Goal: Information Seeking & Learning: Learn about a topic

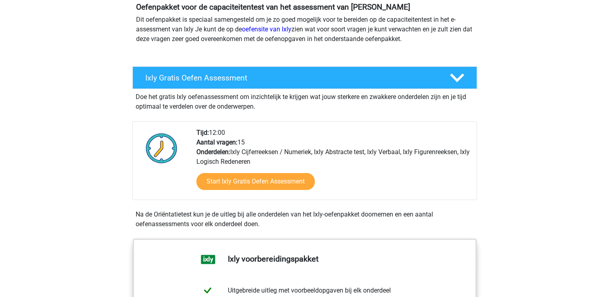
scroll to position [97, 0]
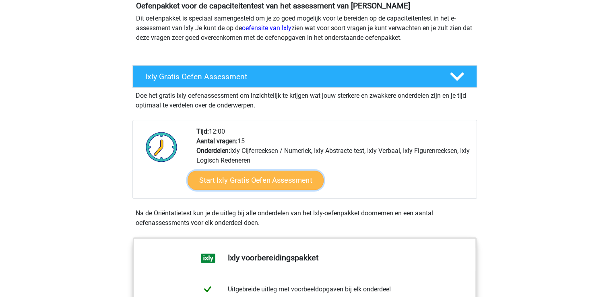
click at [231, 175] on link "Start Ixly Gratis Oefen Assessment" at bounding box center [255, 180] width 136 height 19
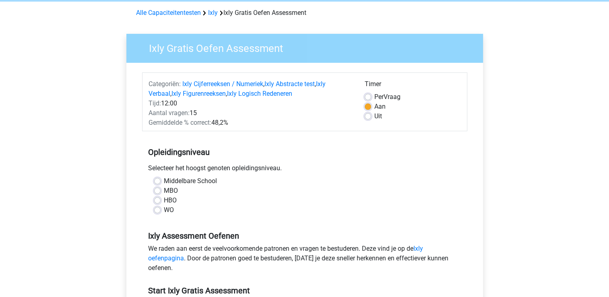
scroll to position [48, 0]
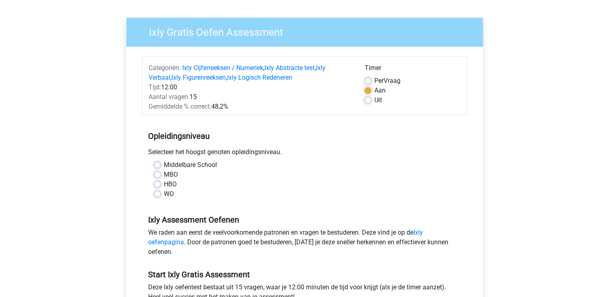
click at [164, 171] on label "MBO" at bounding box center [171, 175] width 14 height 10
click at [156, 171] on input "MBO" at bounding box center [157, 174] width 6 height 8
radio input "true"
click at [154, 179] on input "HBO" at bounding box center [157, 183] width 6 height 8
radio input "true"
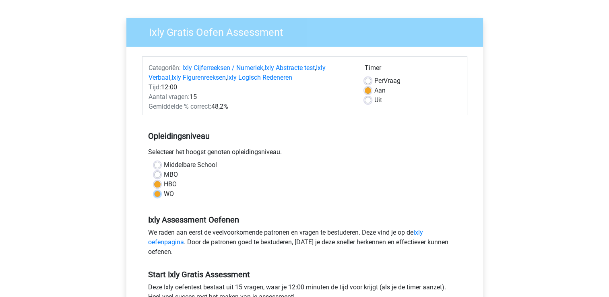
click at [154, 189] on input "WO" at bounding box center [157, 193] width 6 height 8
radio input "true"
click at [154, 179] on input "HBO" at bounding box center [157, 183] width 6 height 8
radio input "true"
click at [154, 170] on input "MBO" at bounding box center [157, 174] width 6 height 8
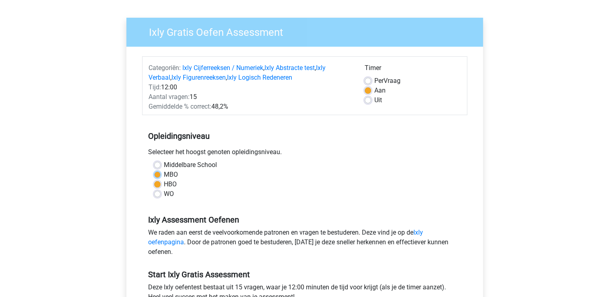
radio input "true"
drag, startPoint x: 226, startPoint y: 265, endPoint x: 421, endPoint y: 194, distance: 207.5
click at [421, 194] on div "WO" at bounding box center [304, 194] width 301 height 10
click at [404, 225] on div "Ixly Assessment Oefenen We raden aan eerst de veelvoorkomende patronen en vrage…" at bounding box center [304, 232] width 325 height 55
click at [528, 209] on div "Registreer" at bounding box center [304, 268] width 609 height 633
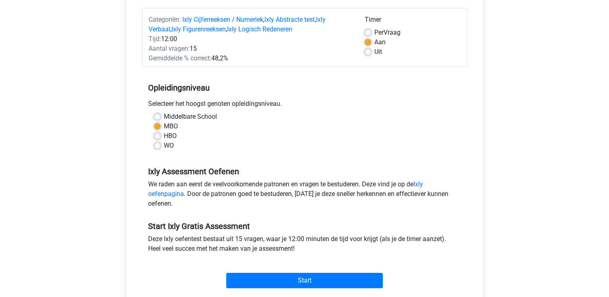
scroll to position [113, 0]
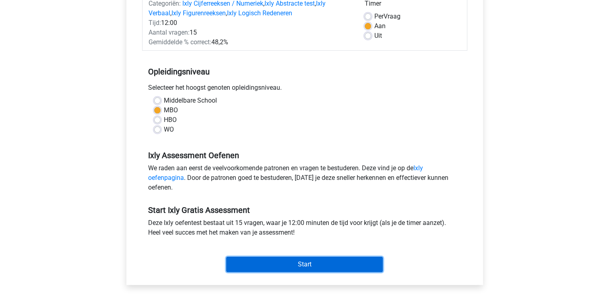
click at [330, 262] on input "Start" at bounding box center [304, 264] width 157 height 15
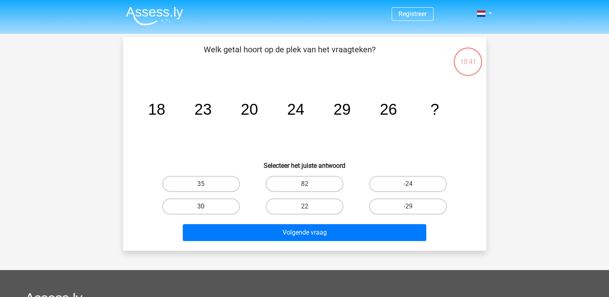
click at [194, 204] on label "30" at bounding box center [201, 206] width 78 height 16
click at [201, 206] on input "30" at bounding box center [203, 208] width 5 height 5
radio input "true"
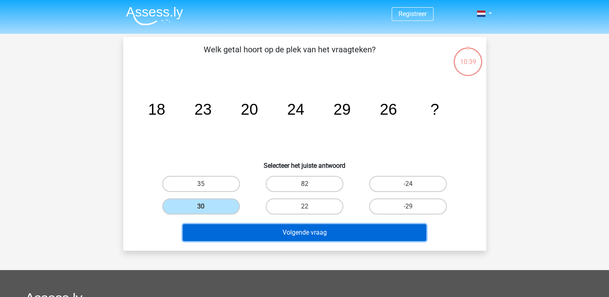
click at [280, 234] on button "Volgende vraag" at bounding box center [304, 232] width 243 height 17
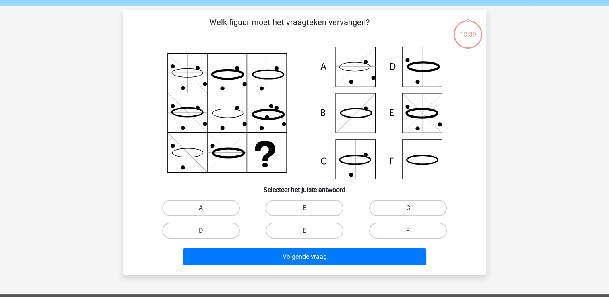
scroll to position [37, 0]
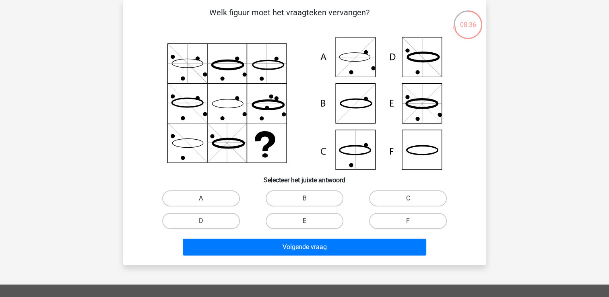
click at [190, 199] on label "A" at bounding box center [201, 198] width 78 height 16
click at [201, 199] on input "A" at bounding box center [203, 200] width 5 height 5
radio input "true"
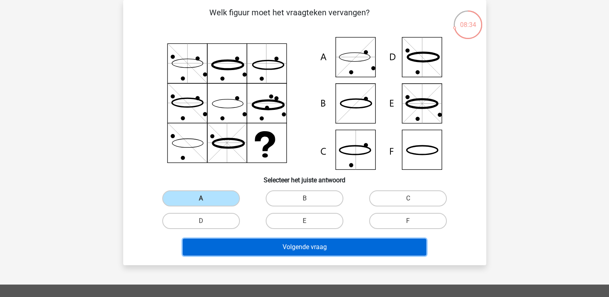
click at [299, 245] on button "Volgende vraag" at bounding box center [304, 247] width 243 height 17
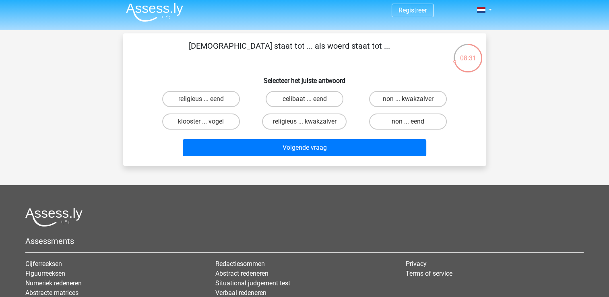
scroll to position [0, 0]
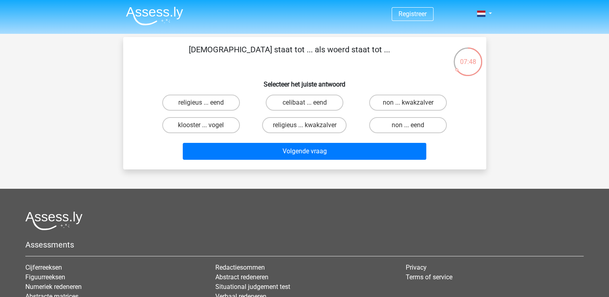
click at [412, 127] on input "non ... eend" at bounding box center [410, 127] width 5 height 5
radio input "true"
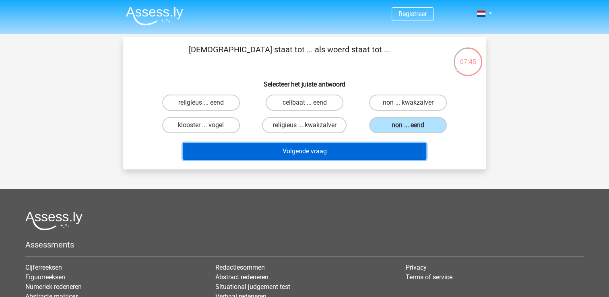
click at [342, 152] on button "Volgende vraag" at bounding box center [304, 151] width 243 height 17
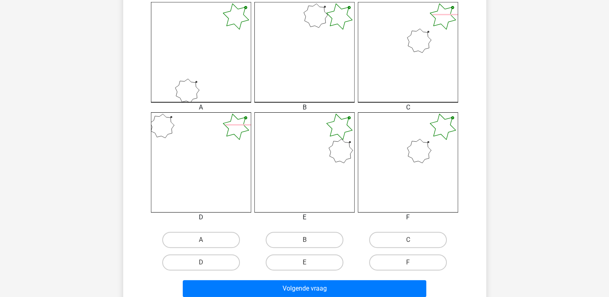
scroll to position [241, 0]
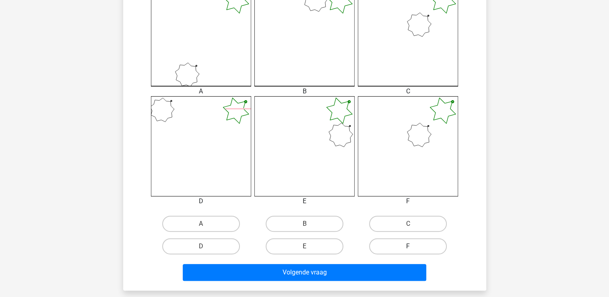
click at [415, 247] on label "F" at bounding box center [408, 246] width 78 height 16
click at [413, 247] on input "F" at bounding box center [410, 248] width 5 height 5
radio input "true"
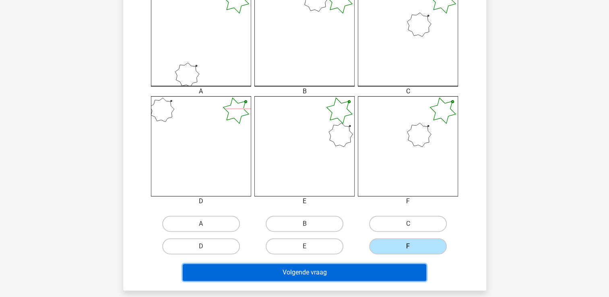
click at [370, 273] on button "Volgende vraag" at bounding box center [304, 272] width 243 height 17
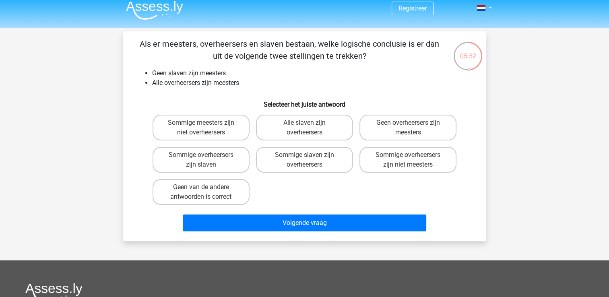
scroll to position [5, 0]
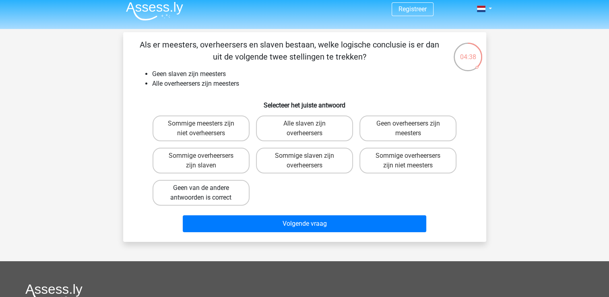
click at [218, 194] on label "Geen van de andere antwoorden is correct" at bounding box center [201, 193] width 97 height 26
click at [206, 193] on input "Geen van de andere antwoorden is correct" at bounding box center [203, 190] width 5 height 5
radio input "true"
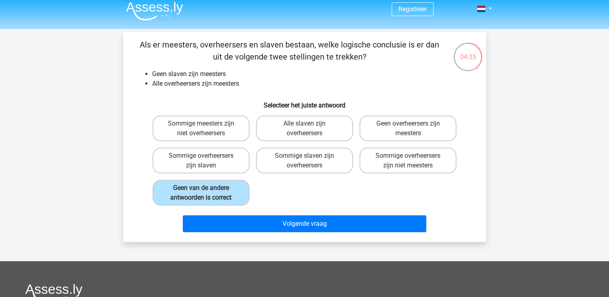
click at [256, 234] on div "Volgende vraag" at bounding box center [304, 225] width 311 height 20
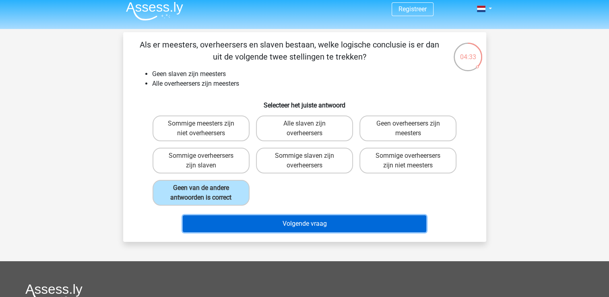
click at [300, 227] on button "Volgende vraag" at bounding box center [304, 223] width 243 height 17
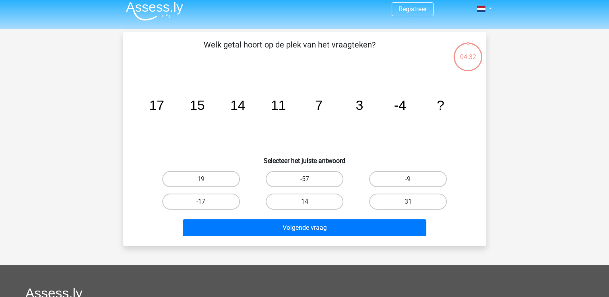
scroll to position [37, 0]
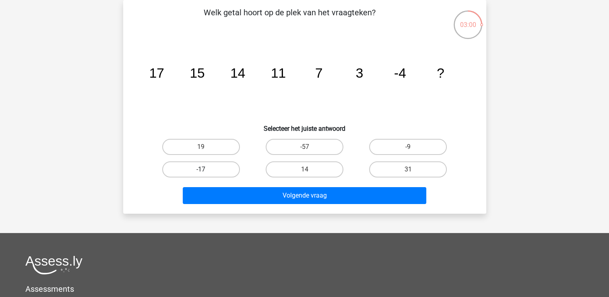
click at [229, 167] on label "-17" at bounding box center [201, 169] width 78 height 16
click at [206, 169] on input "-17" at bounding box center [203, 171] width 5 height 5
radio input "true"
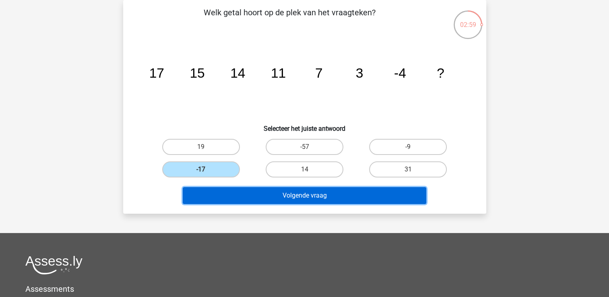
click at [296, 202] on button "Volgende vraag" at bounding box center [304, 195] width 243 height 17
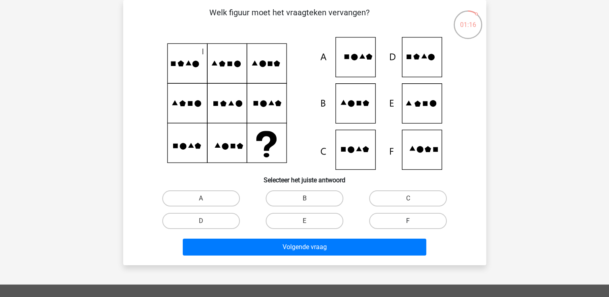
click at [400, 225] on label "F" at bounding box center [408, 221] width 78 height 16
click at [408, 225] on input "F" at bounding box center [410, 223] width 5 height 5
radio input "true"
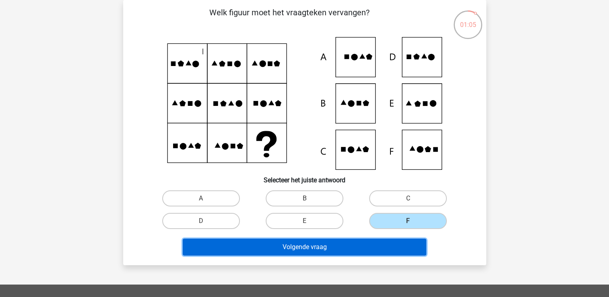
click at [380, 245] on button "Volgende vraag" at bounding box center [304, 247] width 243 height 17
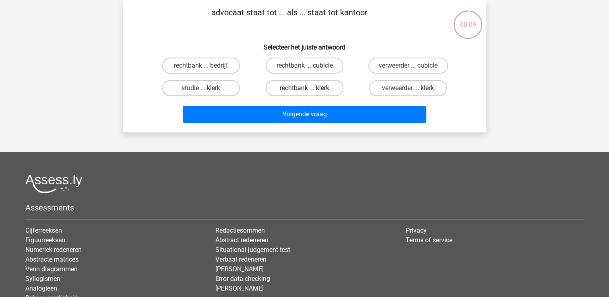
click at [299, 88] on label "rechtbank ... klerk" at bounding box center [305, 88] width 78 height 16
click at [304, 88] on input "rechtbank ... klerk" at bounding box center [306, 90] width 5 height 5
radio input "true"
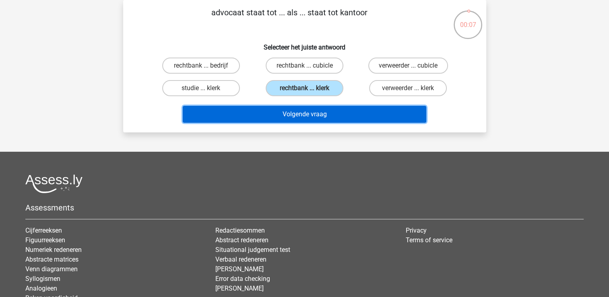
click at [299, 115] on button "Volgende vraag" at bounding box center [304, 114] width 243 height 17
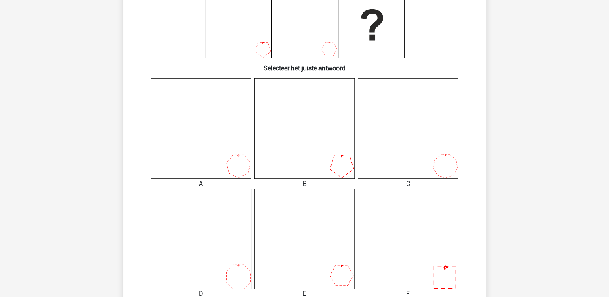
scroll to position [150, 0]
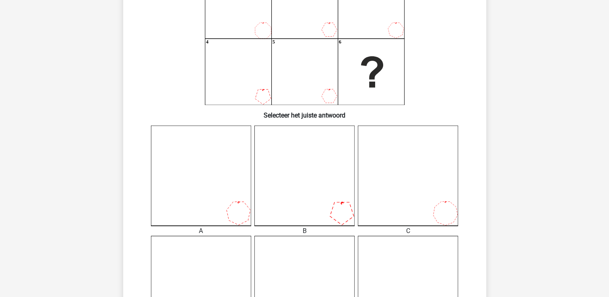
scroll to position [101, 0]
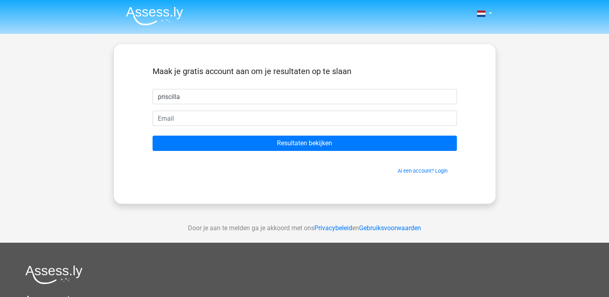
type input "priscilla"
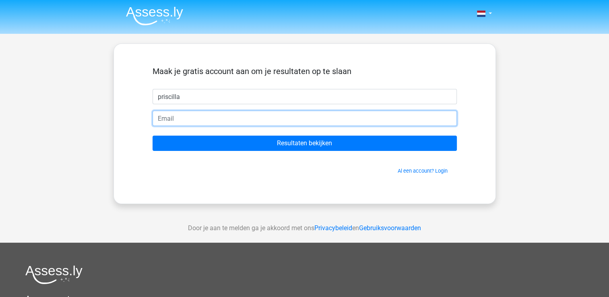
click at [281, 120] on input "email" at bounding box center [305, 118] width 304 height 15
type input "[EMAIL_ADDRESS][DOMAIN_NAME]"
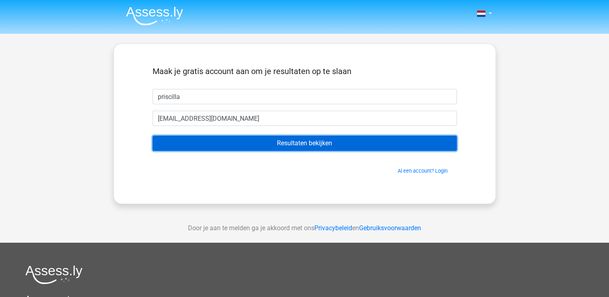
click at [267, 140] on input "Resultaten bekijken" at bounding box center [305, 143] width 304 height 15
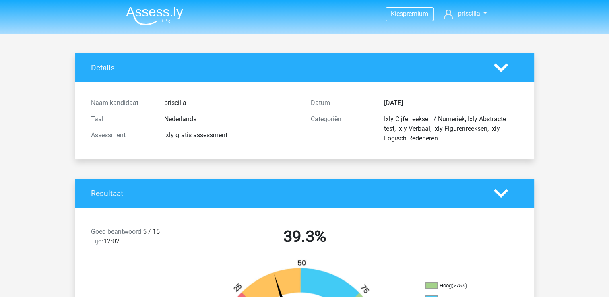
click at [267, 139] on div "Ixly gratis assessment" at bounding box center [231, 135] width 146 height 10
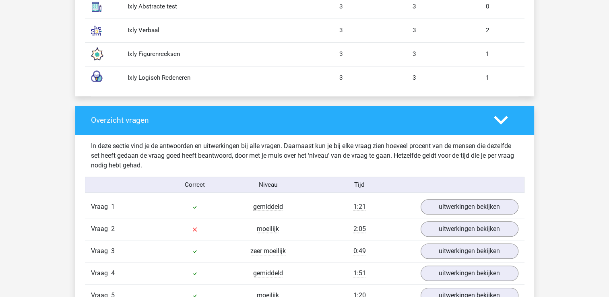
scroll to position [821, 0]
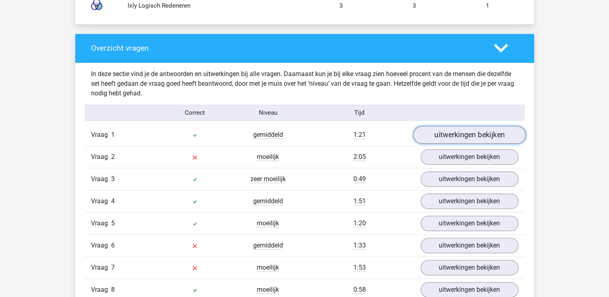
click at [459, 134] on link "uitwerkingen bekijken" at bounding box center [469, 135] width 112 height 18
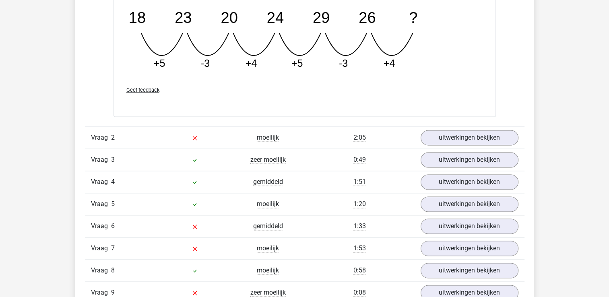
scroll to position [1207, 0]
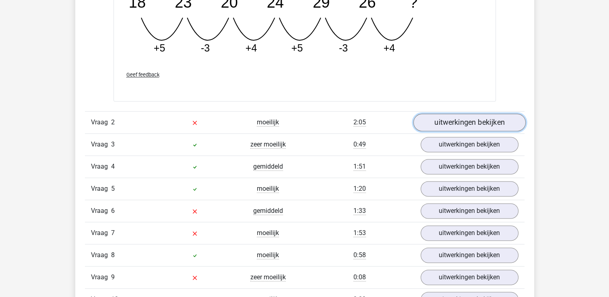
click at [465, 119] on link "uitwerkingen bekijken" at bounding box center [469, 122] width 112 height 18
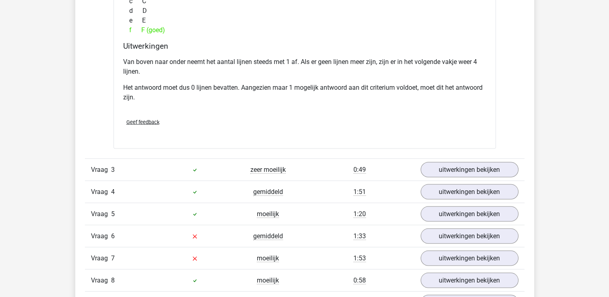
scroll to position [1545, 0]
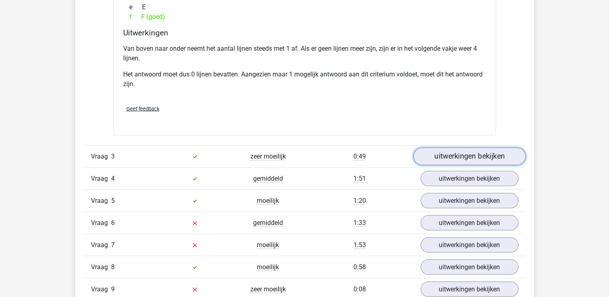
click at [466, 151] on link "uitwerkingen bekijken" at bounding box center [469, 157] width 112 height 18
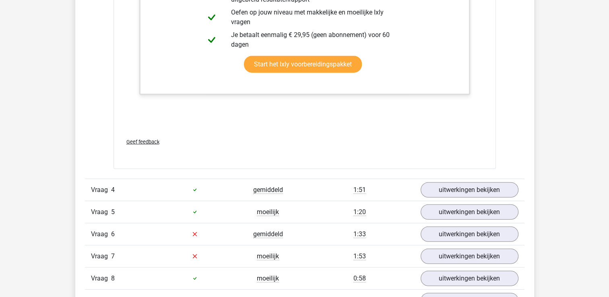
scroll to position [1996, 0]
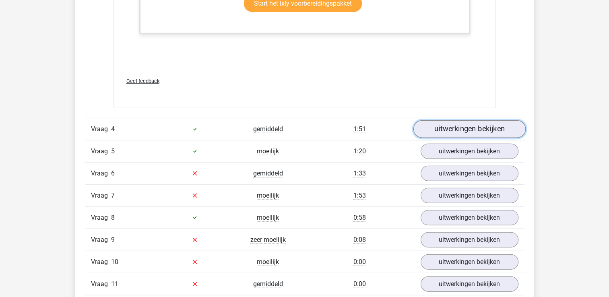
click at [501, 125] on link "uitwerkingen bekijken" at bounding box center [469, 129] width 112 height 18
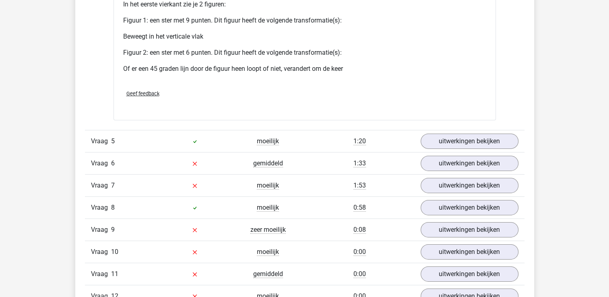
scroll to position [2591, 0]
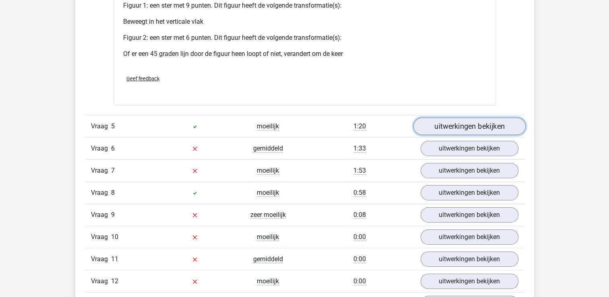
click at [501, 125] on link "uitwerkingen bekijken" at bounding box center [469, 126] width 112 height 18
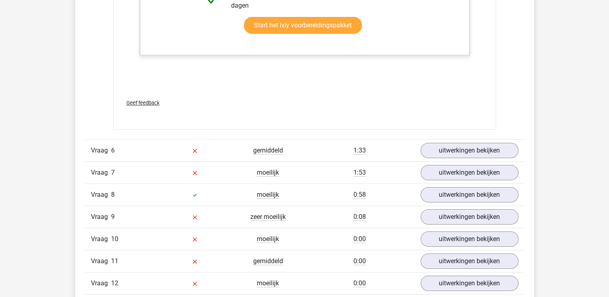
scroll to position [3026, 0]
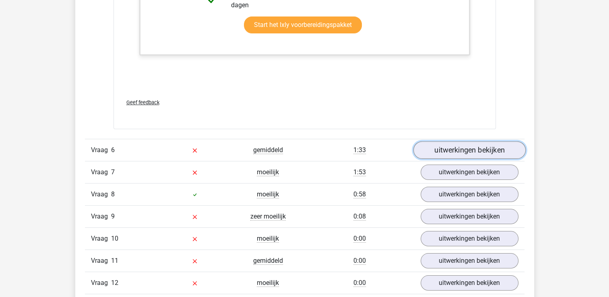
click at [465, 143] on link "uitwerkingen bekijken" at bounding box center [469, 150] width 112 height 18
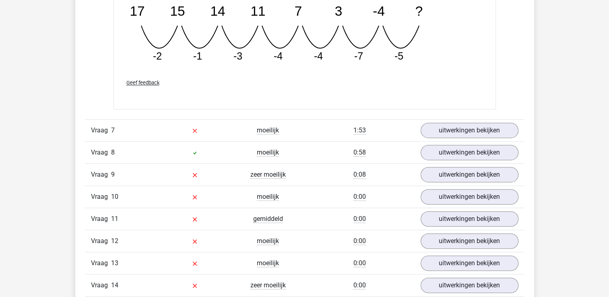
scroll to position [3444, 0]
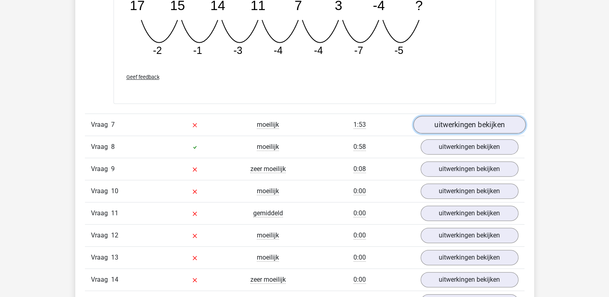
click at [474, 122] on link "uitwerkingen bekijken" at bounding box center [469, 125] width 112 height 18
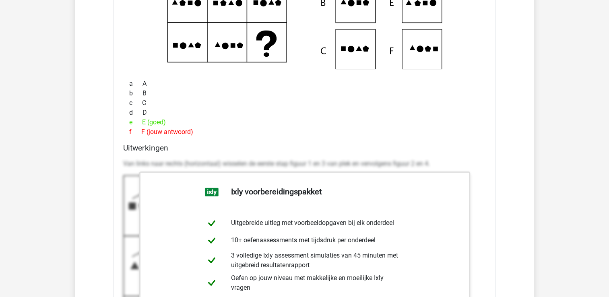
scroll to position [3686, 0]
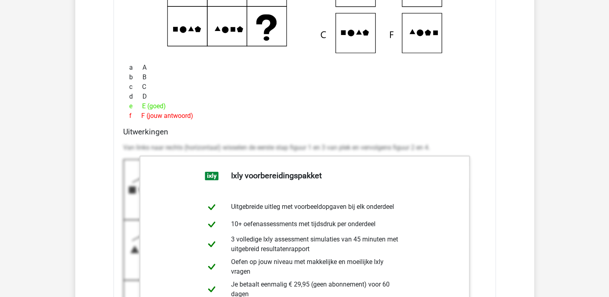
click at [474, 122] on div "Welk figuur moet het vraagteken vervangen? a A b c" at bounding box center [304, 161] width 382 height 514
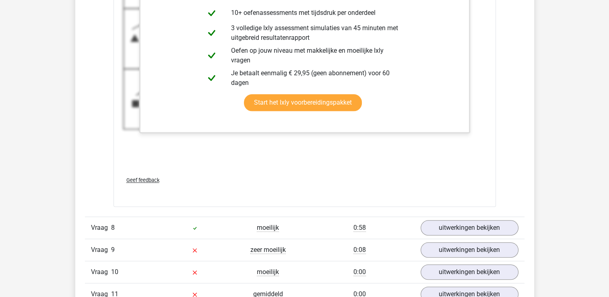
scroll to position [3927, 0]
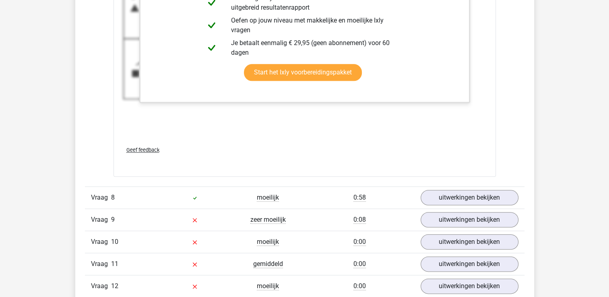
click at [400, 143] on div "Geef feedback" at bounding box center [304, 150] width 369 height 21
click at [460, 200] on link "uitwerkingen bekijken" at bounding box center [469, 198] width 112 height 18
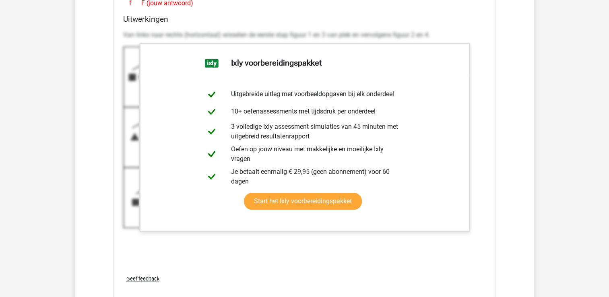
scroll to position [3782, 0]
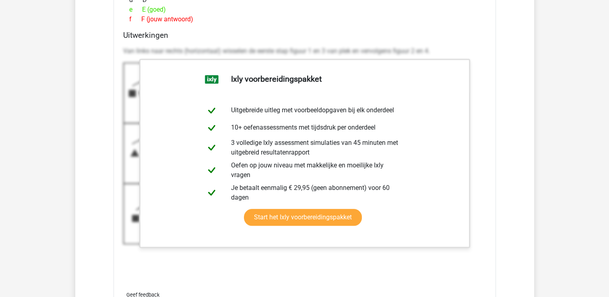
click at [427, 32] on h4 "Uitwerkingen" at bounding box center [304, 35] width 363 height 9
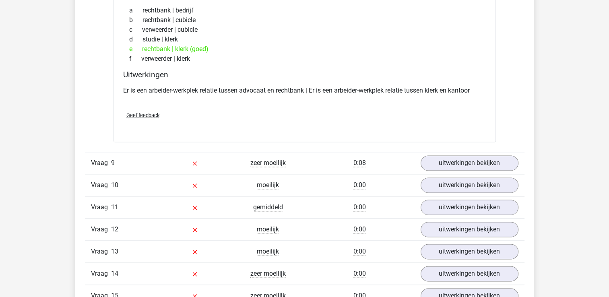
scroll to position [4231, 0]
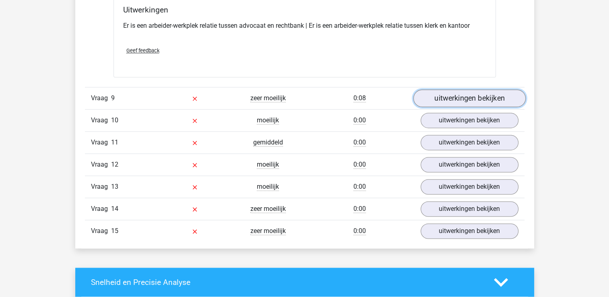
click at [484, 96] on link "uitwerkingen bekijken" at bounding box center [469, 98] width 112 height 18
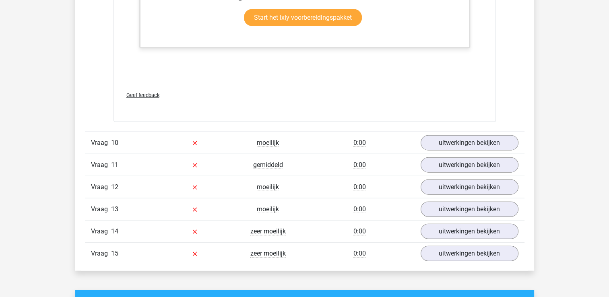
scroll to position [4955, 0]
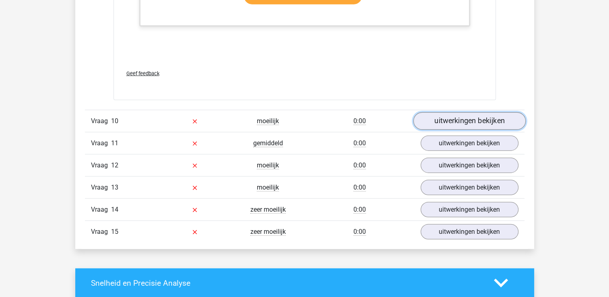
click at [464, 117] on link "uitwerkingen bekijken" at bounding box center [469, 122] width 112 height 18
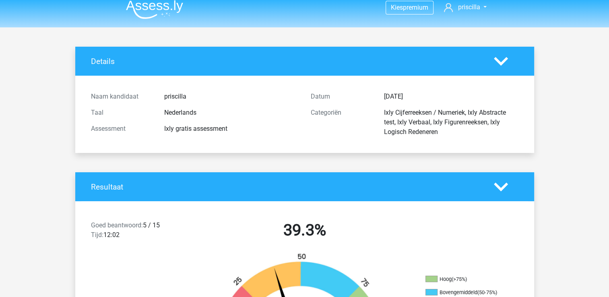
scroll to position [0, 0]
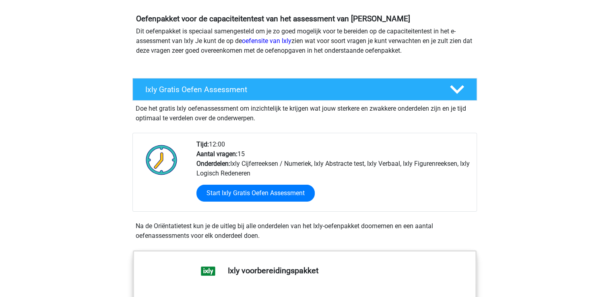
scroll to position [97, 0]
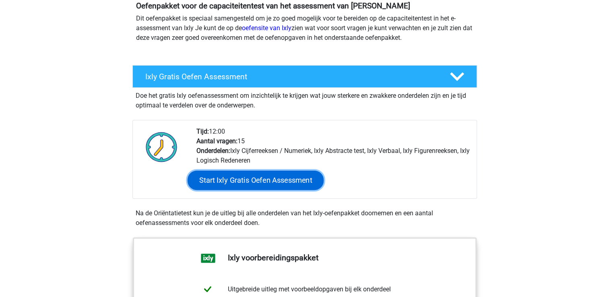
click at [231, 178] on link "Start Ixly Gratis Oefen Assessment" at bounding box center [255, 180] width 136 height 19
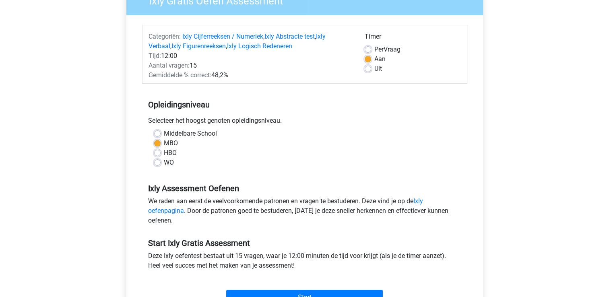
scroll to position [80, 0]
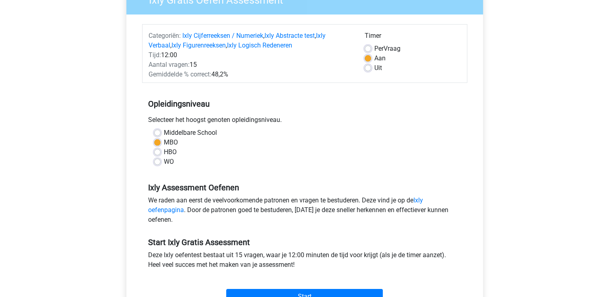
click at [374, 49] on label "Per Vraag" at bounding box center [387, 49] width 26 height 10
click at [369, 49] on input "Per Vraag" at bounding box center [368, 48] width 6 height 8
radio input "true"
click at [365, 54] on input "Aan" at bounding box center [368, 58] width 6 height 8
radio input "true"
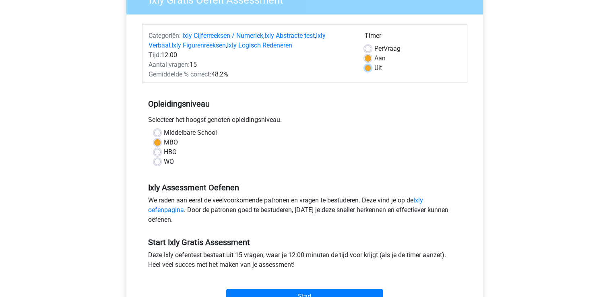
click at [365, 63] on input "Uit" at bounding box center [368, 67] width 6 height 8
radio input "true"
click at [365, 54] on input "Aan" at bounding box center [368, 58] width 6 height 8
radio input "true"
click at [365, 44] on input "Per Vraag" at bounding box center [368, 48] width 6 height 8
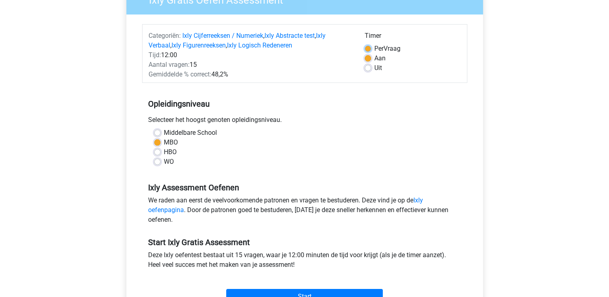
radio input "true"
click at [484, 68] on div "Ixly Gratis Oefen Assessment Categoriën: Ixly Cijferreeksen / Numeriek , Ixly A…" at bounding box center [304, 156] width 369 height 367
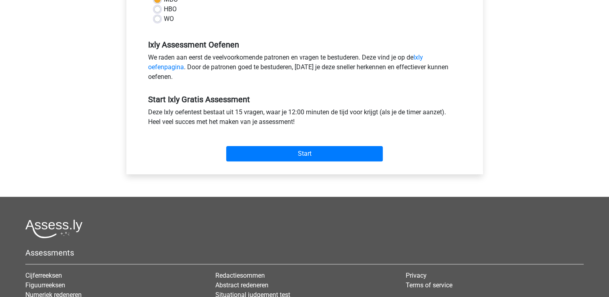
scroll to position [225, 0]
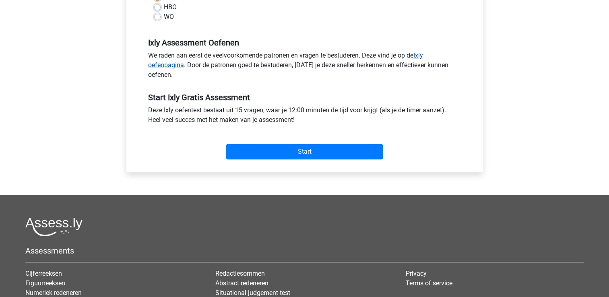
click at [420, 57] on link "Ixly oefenpagina" at bounding box center [285, 60] width 275 height 17
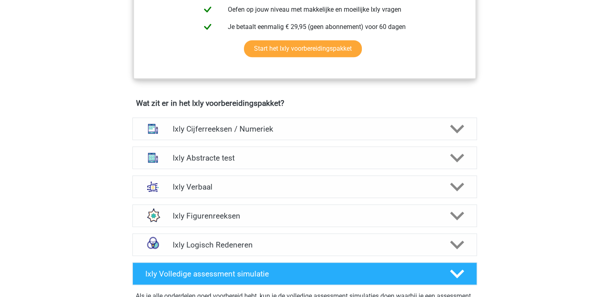
scroll to position [435, 0]
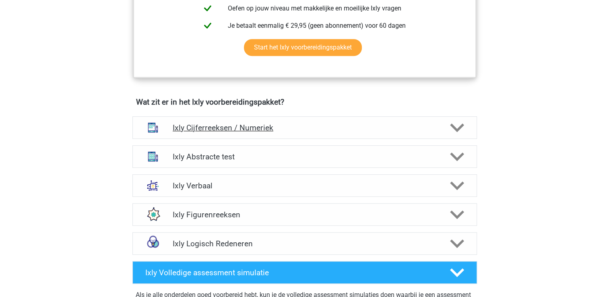
click at [352, 125] on h4 "Ixly Cijferreeksen / Numeriek" at bounding box center [305, 127] width 264 height 9
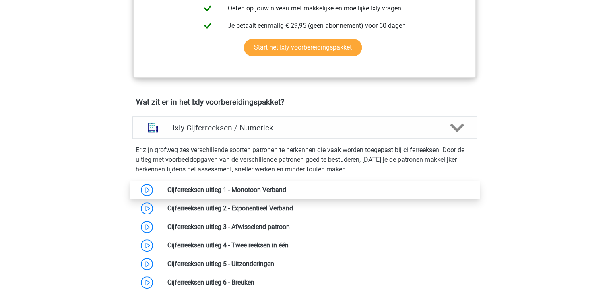
click at [286, 193] on link at bounding box center [286, 190] width 0 height 8
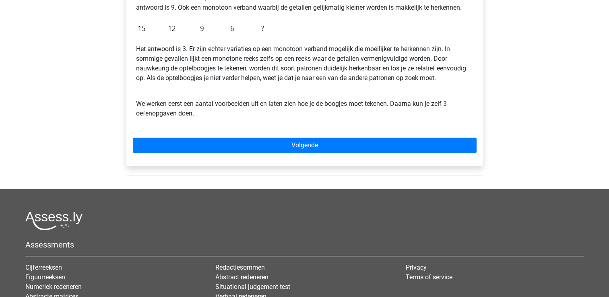
scroll to position [258, 0]
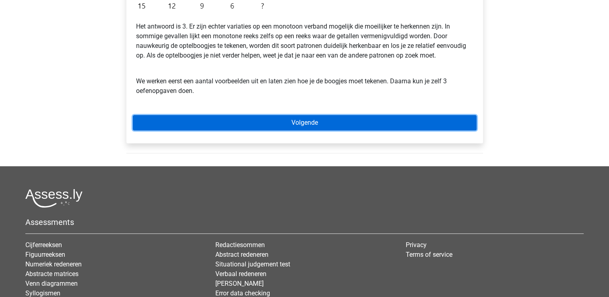
click at [291, 123] on link "Volgende" at bounding box center [305, 122] width 344 height 15
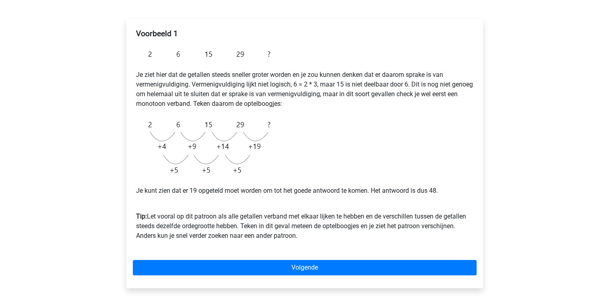
scroll to position [129, 0]
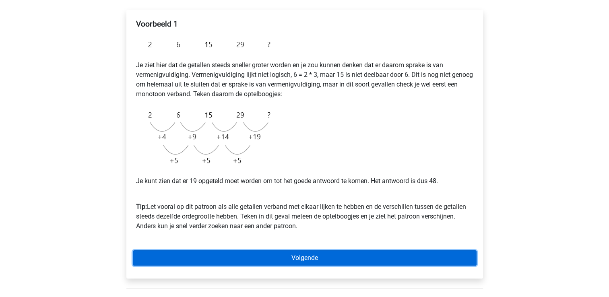
click at [281, 262] on link "Volgende" at bounding box center [305, 257] width 344 height 15
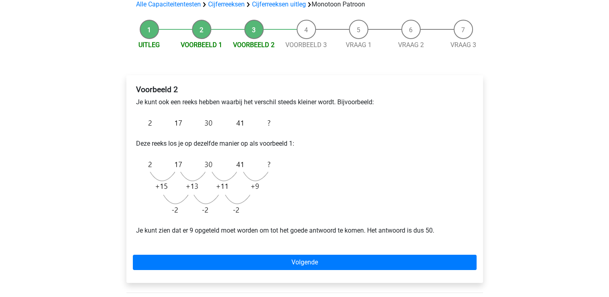
scroll to position [64, 0]
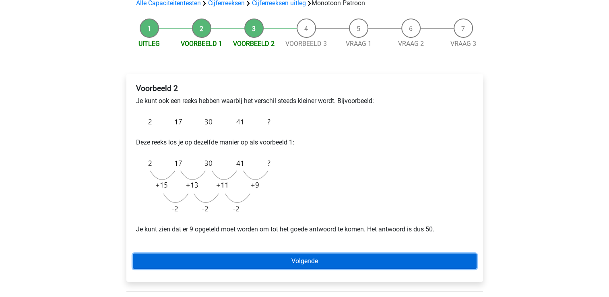
click at [280, 261] on link "Volgende" at bounding box center [305, 261] width 344 height 15
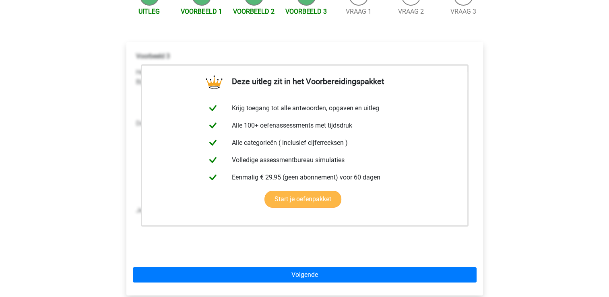
scroll to position [113, 0]
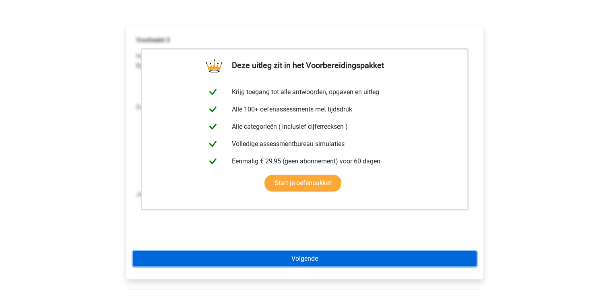
click at [311, 257] on link "Volgende" at bounding box center [305, 258] width 344 height 15
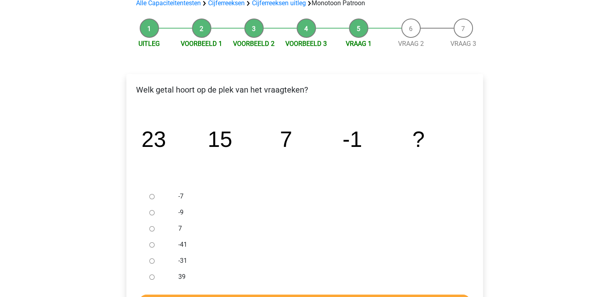
scroll to position [80, 0]
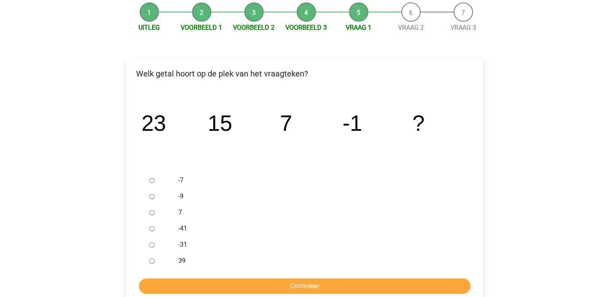
click at [151, 196] on input "-9" at bounding box center [151, 196] width 5 height 5
radio input "true"
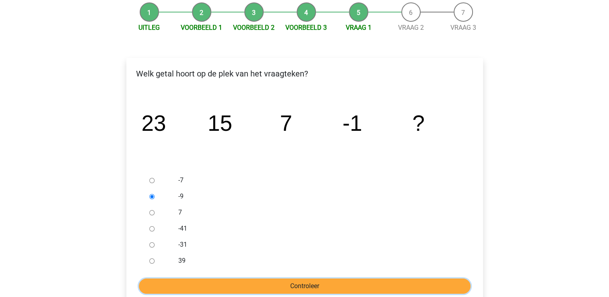
click at [283, 289] on input "Controleer" at bounding box center [305, 285] width 332 height 15
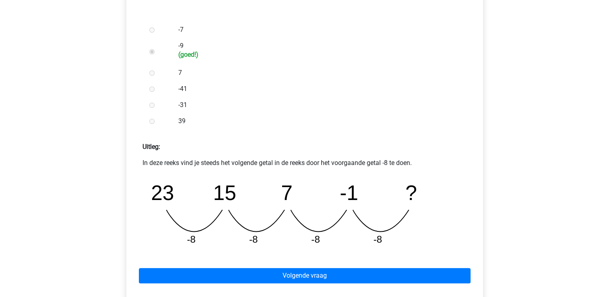
scroll to position [241, 0]
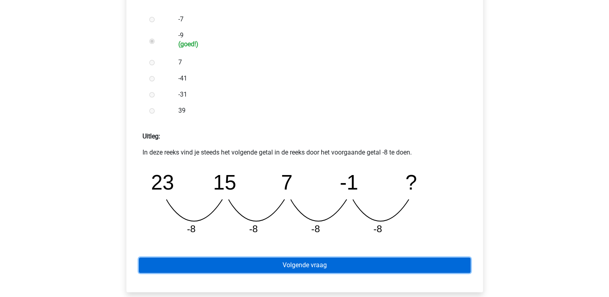
click at [296, 264] on link "Volgende vraag" at bounding box center [305, 265] width 332 height 15
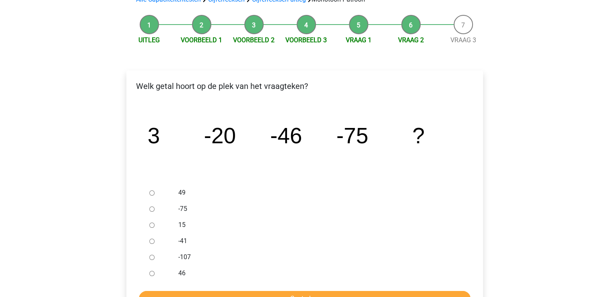
scroll to position [80, 0]
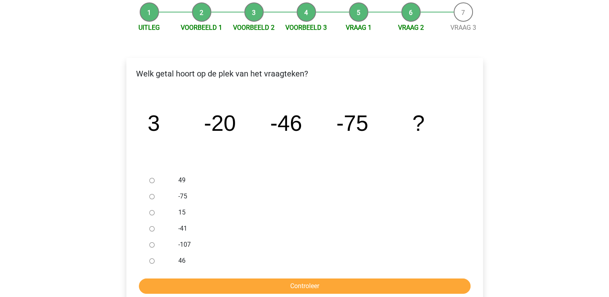
click at [153, 247] on input "-107" at bounding box center [151, 244] width 5 height 5
radio input "true"
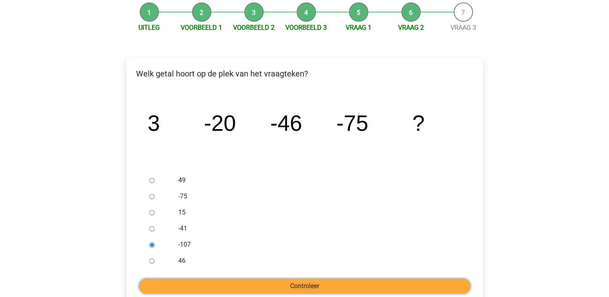
click at [281, 291] on input "Controleer" at bounding box center [305, 285] width 332 height 15
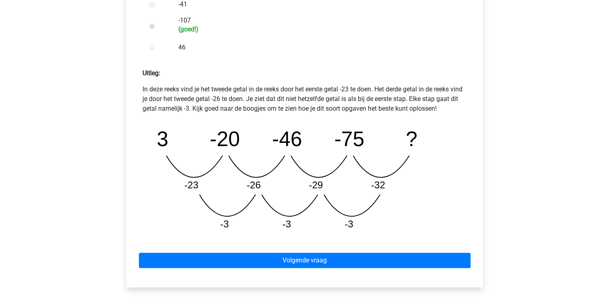
scroll to position [306, 0]
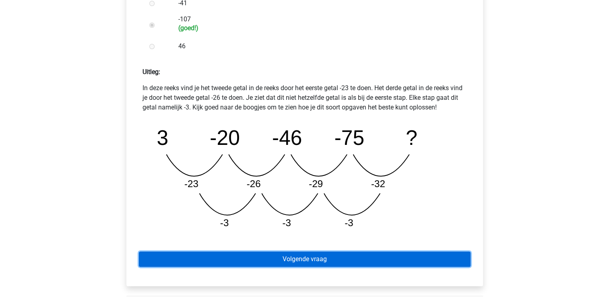
click at [323, 261] on link "Volgende vraag" at bounding box center [305, 258] width 332 height 15
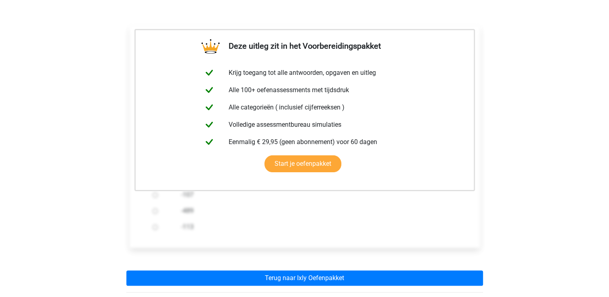
scroll to position [129, 0]
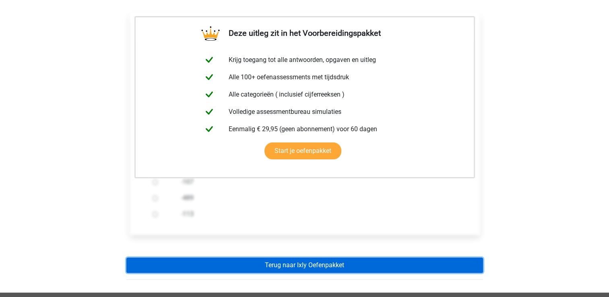
click at [323, 261] on link "Terug naar Ixly Oefenpakket" at bounding box center [304, 265] width 357 height 15
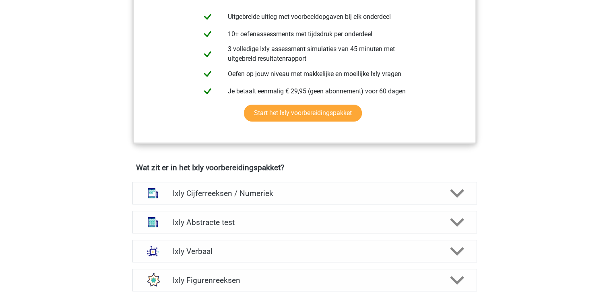
scroll to position [370, 0]
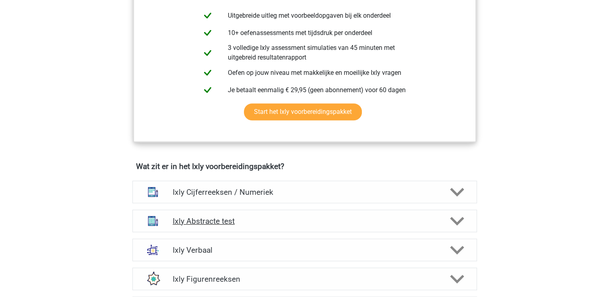
click at [372, 221] on h4 "Ixly Abstracte test" at bounding box center [305, 220] width 264 height 9
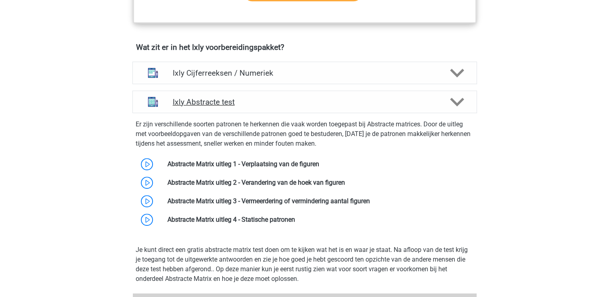
scroll to position [531, 0]
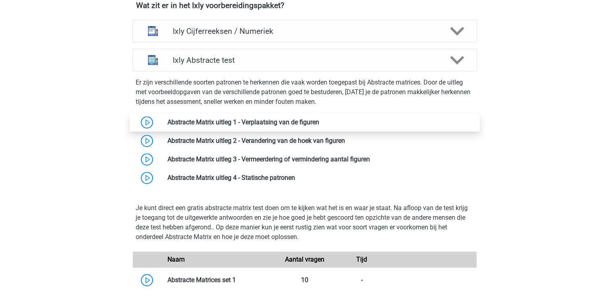
click at [319, 125] on link at bounding box center [319, 122] width 0 height 8
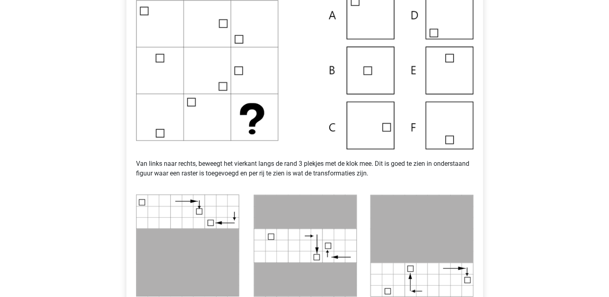
scroll to position [209, 0]
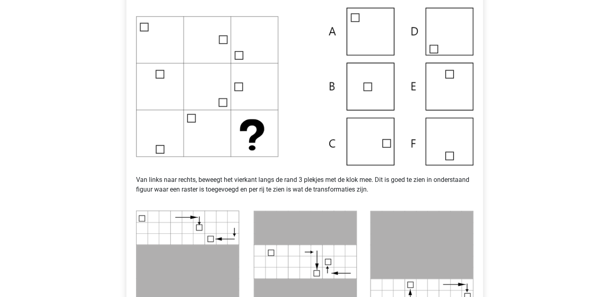
click at [366, 142] on img at bounding box center [304, 87] width 337 height 158
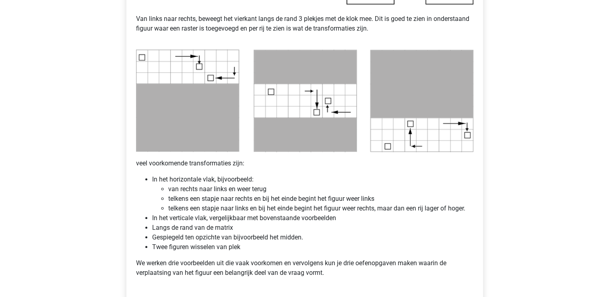
scroll to position [418, 0]
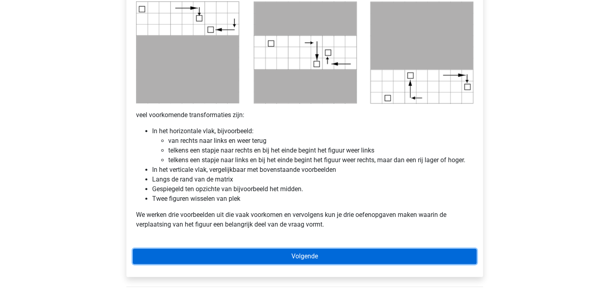
click at [288, 257] on link "Volgende" at bounding box center [305, 256] width 344 height 15
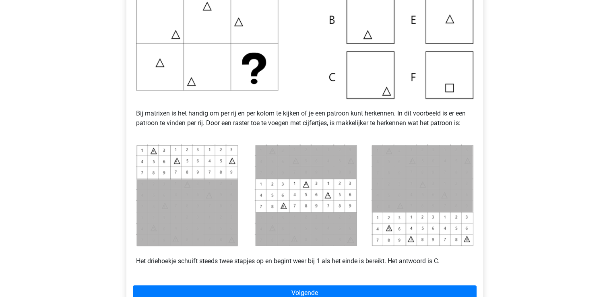
scroll to position [258, 0]
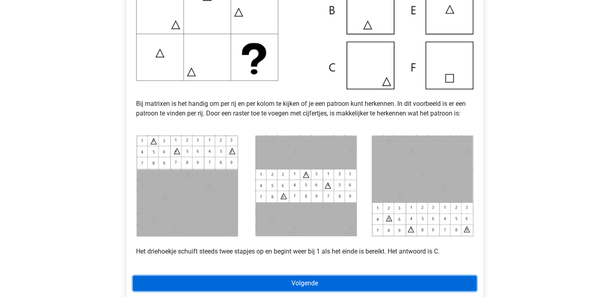
click at [385, 288] on link "Volgende" at bounding box center [305, 283] width 344 height 15
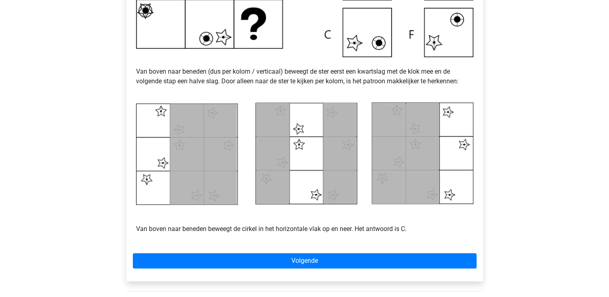
scroll to position [306, 0]
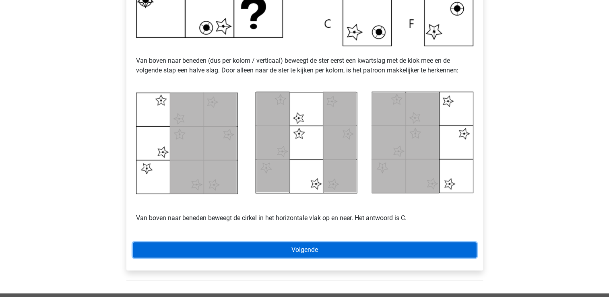
click at [375, 250] on link "Volgende" at bounding box center [305, 249] width 344 height 15
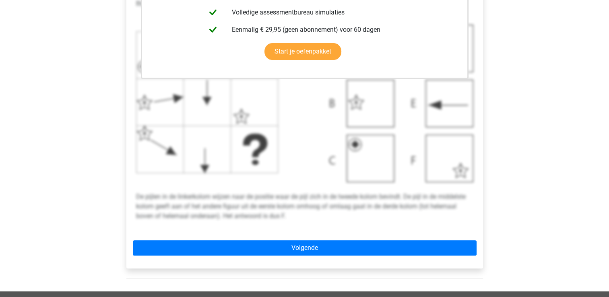
scroll to position [274, 0]
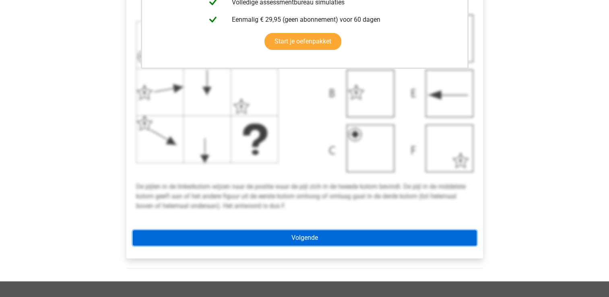
click at [361, 237] on link "Volgende" at bounding box center [305, 237] width 344 height 15
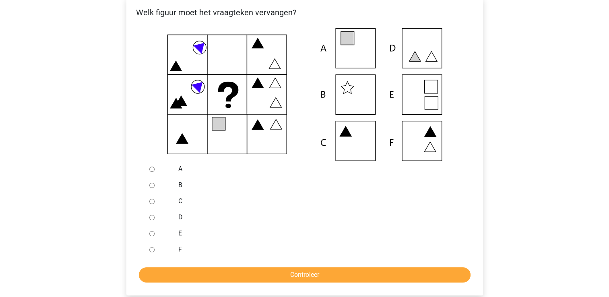
scroll to position [145, 0]
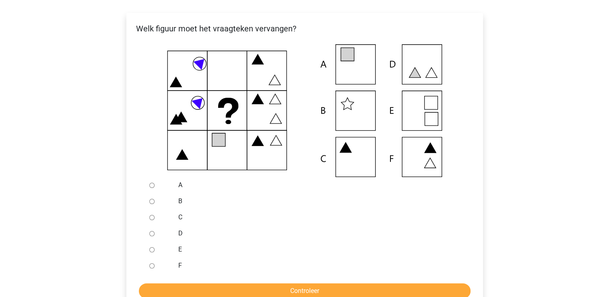
click at [150, 247] on div at bounding box center [159, 249] width 27 height 16
click at [153, 252] on input "E" at bounding box center [151, 249] width 5 height 5
radio input "true"
click at [256, 289] on input "Controleer" at bounding box center [305, 290] width 332 height 15
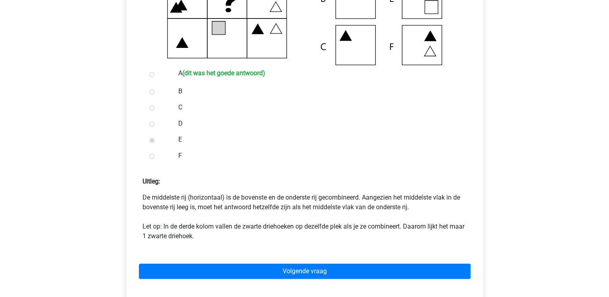
scroll to position [258, 0]
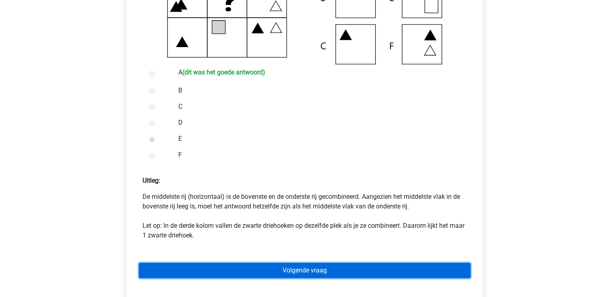
click at [295, 274] on link "Volgende vraag" at bounding box center [305, 270] width 332 height 15
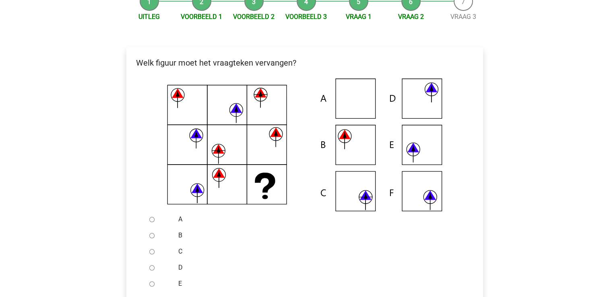
scroll to position [113, 0]
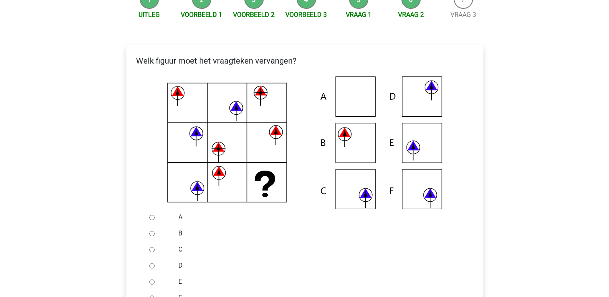
click at [152, 297] on html "Kies premium priscilla [EMAIL_ADDRESS][DOMAIN_NAME]" at bounding box center [304, 233] width 609 height 692
click at [149, 215] on input "A" at bounding box center [151, 217] width 5 height 5
radio input "true"
click at [149, 231] on input "B" at bounding box center [151, 233] width 5 height 5
radio input "true"
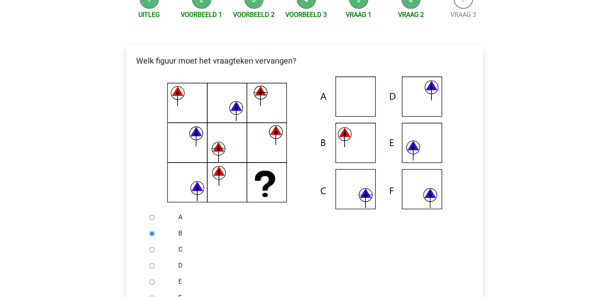
click at [149, 247] on input "C" at bounding box center [151, 249] width 5 height 5
radio input "true"
click at [149, 263] on input "D" at bounding box center [151, 265] width 5 height 5
radio input "true"
click at [149, 279] on input "E" at bounding box center [151, 281] width 5 height 5
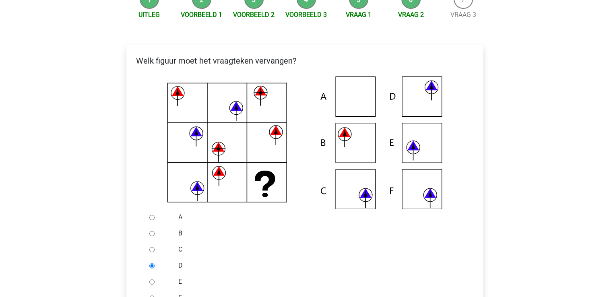
radio input "true"
click at [149, 295] on input "F" at bounding box center [151, 297] width 5 height 5
radio input "true"
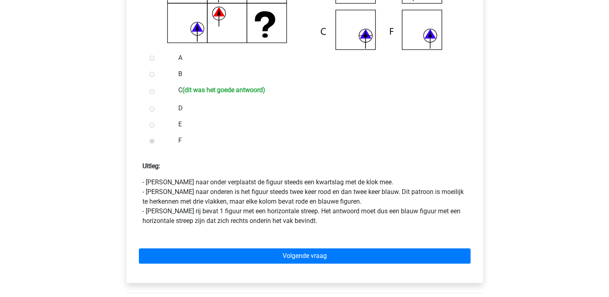
scroll to position [274, 0]
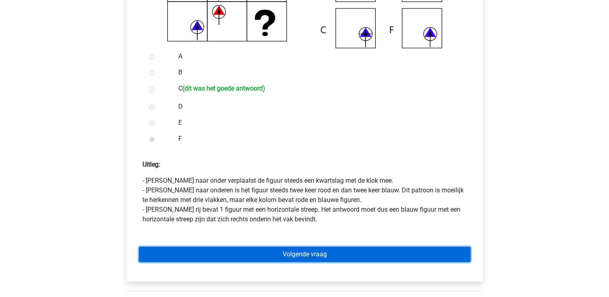
click at [231, 251] on link "Volgende vraag" at bounding box center [305, 254] width 332 height 15
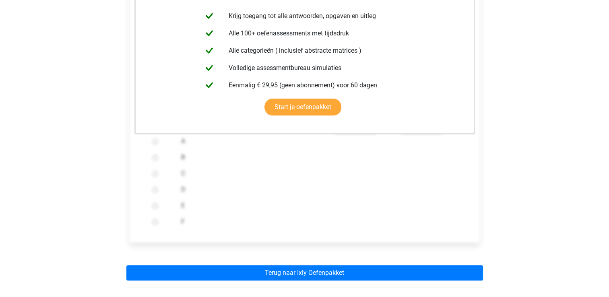
scroll to position [193, 0]
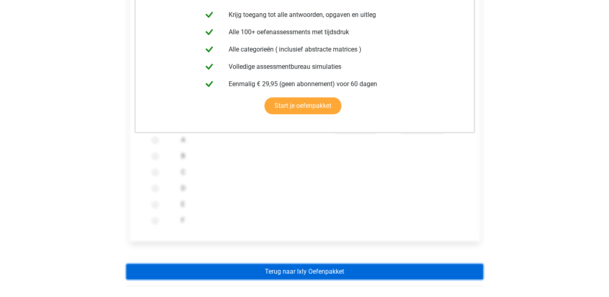
click at [276, 272] on link "Terug naar Ixly Oefenpakket" at bounding box center [304, 271] width 357 height 15
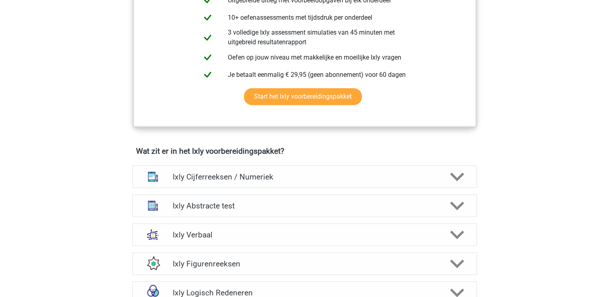
scroll to position [386, 0]
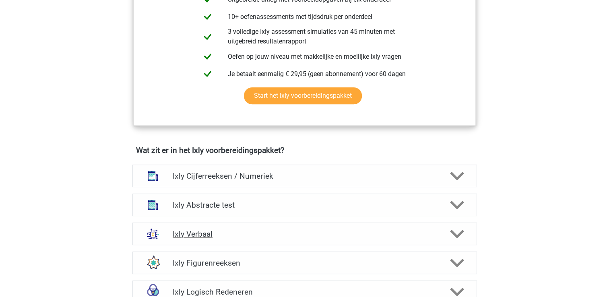
click at [450, 229] on icon at bounding box center [457, 234] width 14 height 14
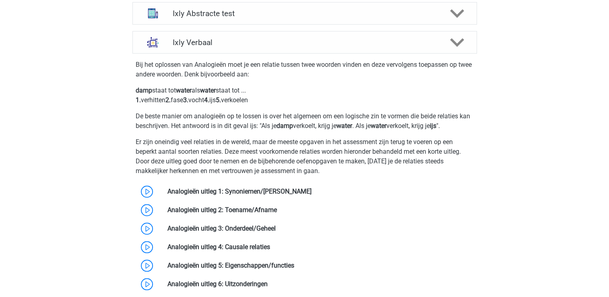
scroll to position [612, 0]
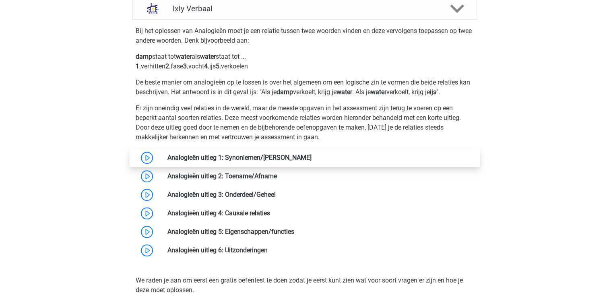
click at [311, 157] on link at bounding box center [311, 158] width 0 height 8
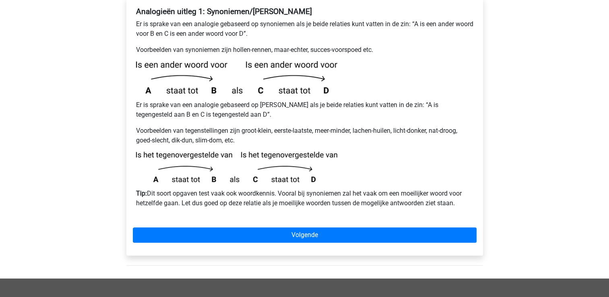
scroll to position [161, 0]
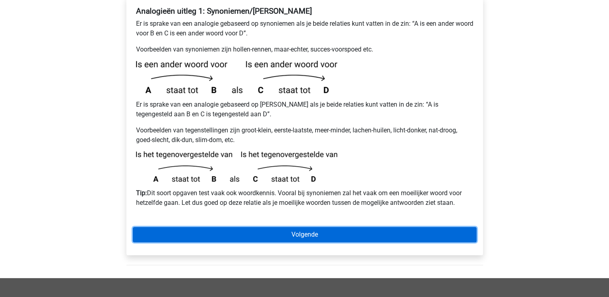
click at [305, 227] on link "Volgende" at bounding box center [305, 234] width 344 height 15
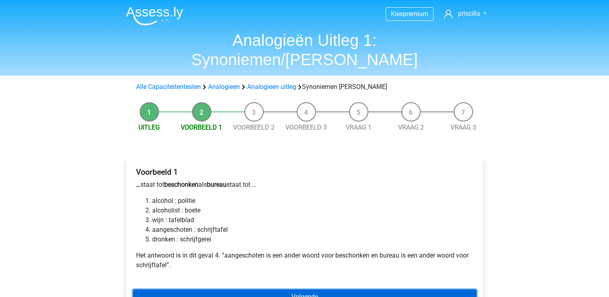
click at [288, 289] on link "Volgende" at bounding box center [305, 296] width 344 height 15
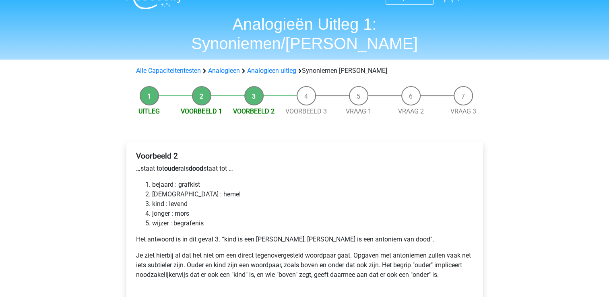
scroll to position [32, 0]
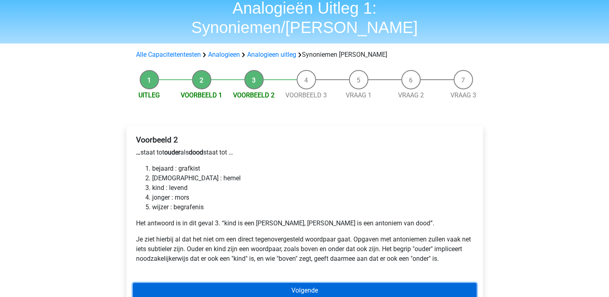
click at [295, 283] on link "Volgende" at bounding box center [305, 290] width 344 height 15
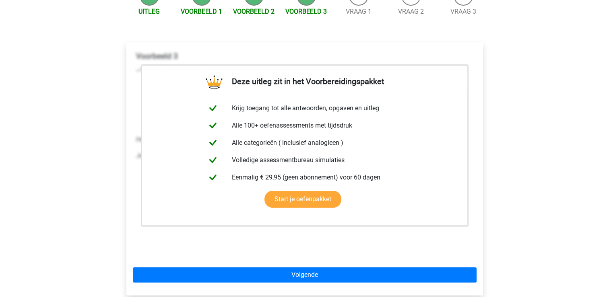
scroll to position [129, 0]
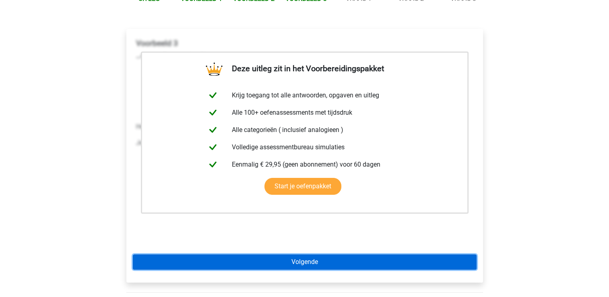
click at [316, 254] on link "Volgende" at bounding box center [305, 261] width 344 height 15
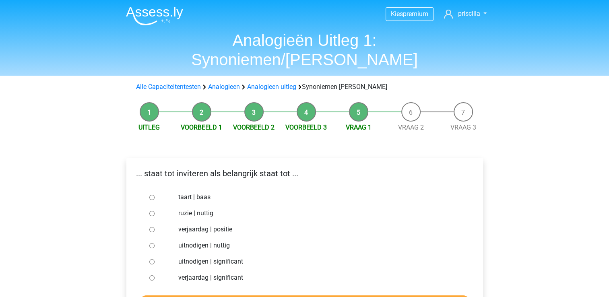
click at [193, 257] on label "uitnodigen | significant" at bounding box center [317, 262] width 278 height 10
click at [155, 259] on input "uitnodigen | significant" at bounding box center [151, 261] width 5 height 5
radio input "true"
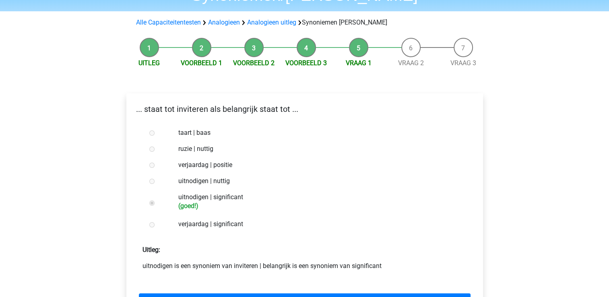
scroll to position [80, 0]
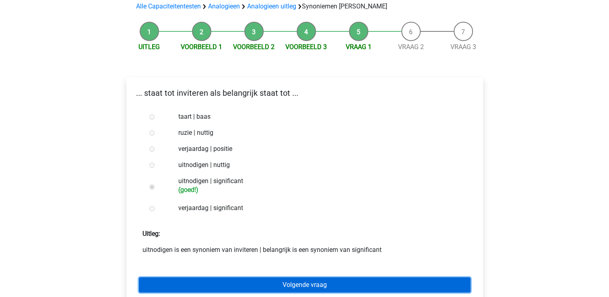
click at [286, 277] on link "Volgende vraag" at bounding box center [305, 284] width 332 height 15
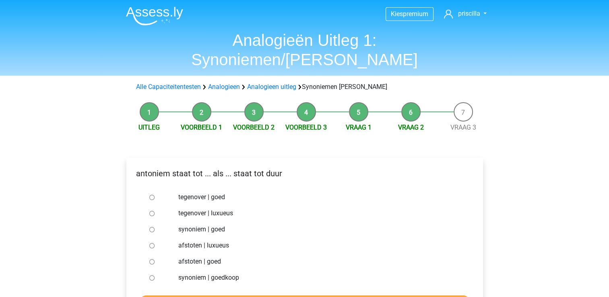
click at [153, 275] on input "synoniem | goedkoop" at bounding box center [151, 277] width 5 height 5
radio input "true"
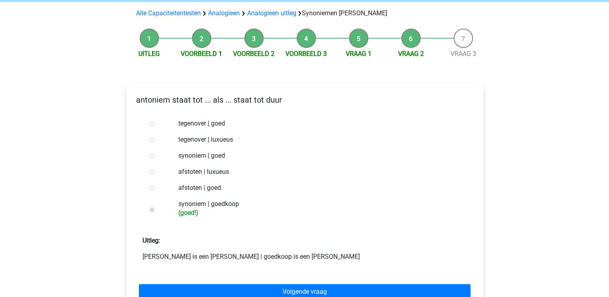
scroll to position [80, 0]
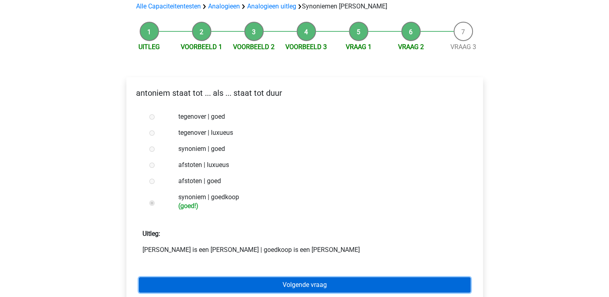
click at [288, 277] on link "Volgende vraag" at bounding box center [305, 284] width 332 height 15
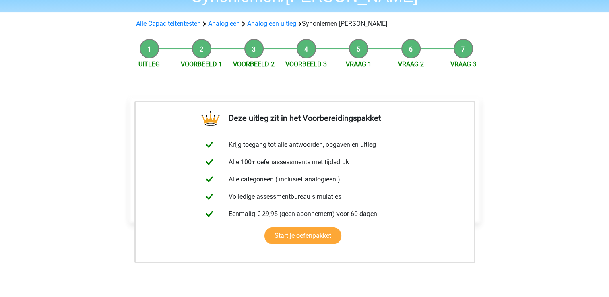
scroll to position [64, 0]
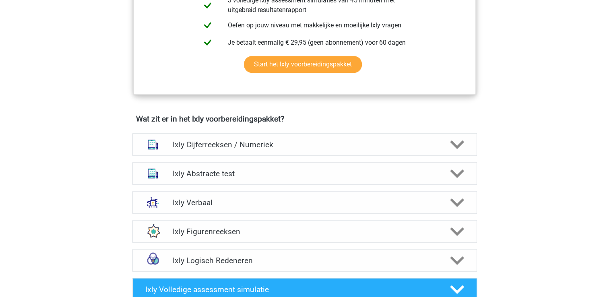
scroll to position [418, 0]
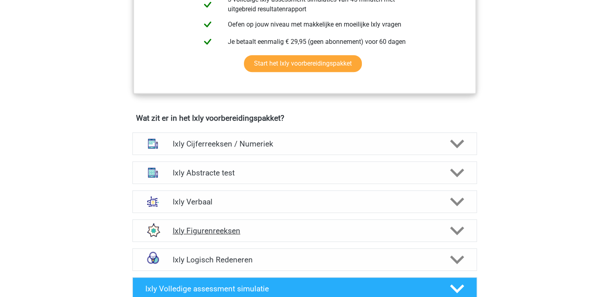
click at [457, 232] on polygon at bounding box center [457, 230] width 14 height 9
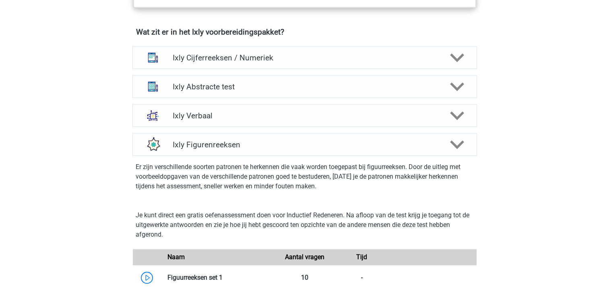
scroll to position [547, 0]
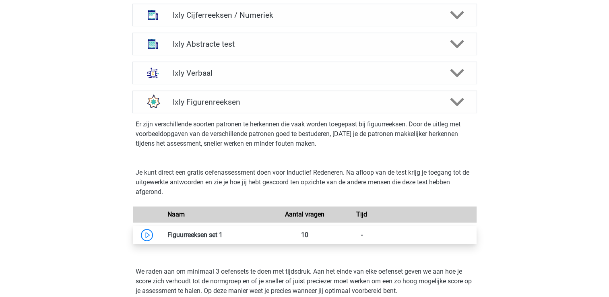
click at [223, 236] on link at bounding box center [223, 235] width 0 height 8
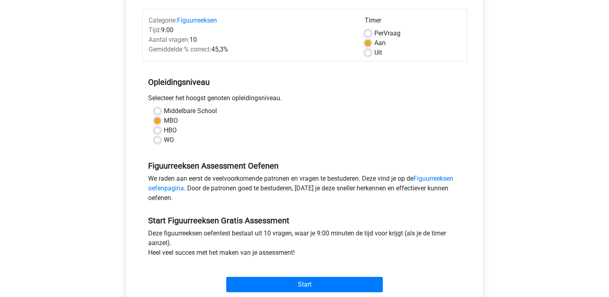
scroll to position [129, 0]
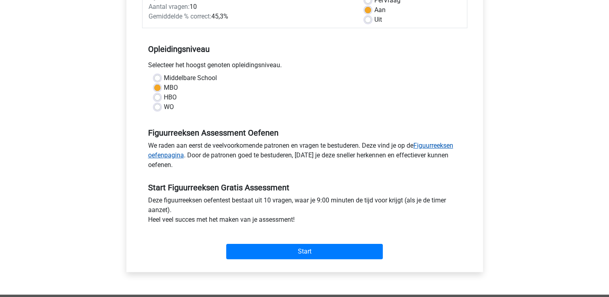
click at [433, 145] on link "Figuurreeksen oefenpagina" at bounding box center [300, 150] width 305 height 17
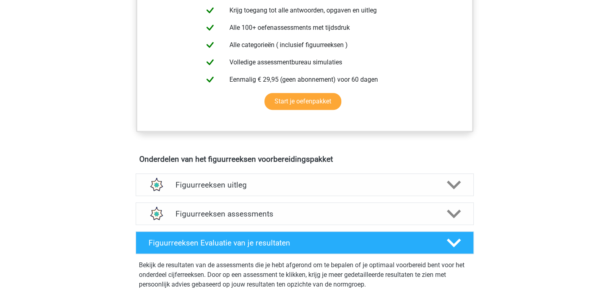
scroll to position [354, 0]
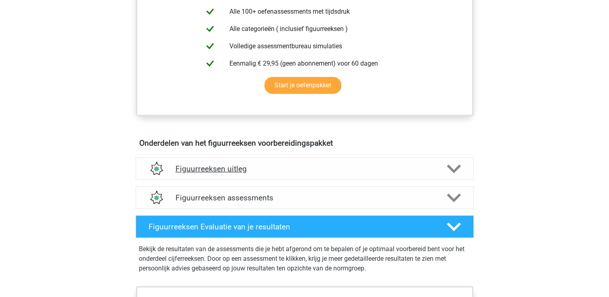
click at [199, 167] on h4 "Figuurreeksen uitleg" at bounding box center [304, 168] width 258 height 9
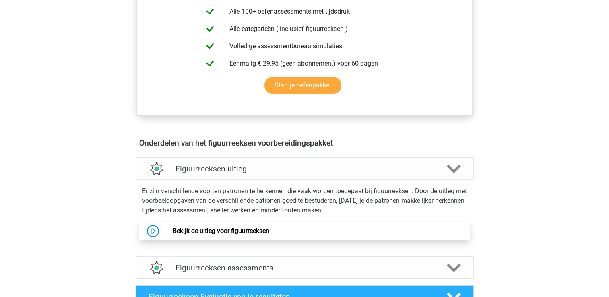
click at [201, 231] on link "Bekijk de uitleg voor figuurreeksen" at bounding box center [221, 231] width 97 height 8
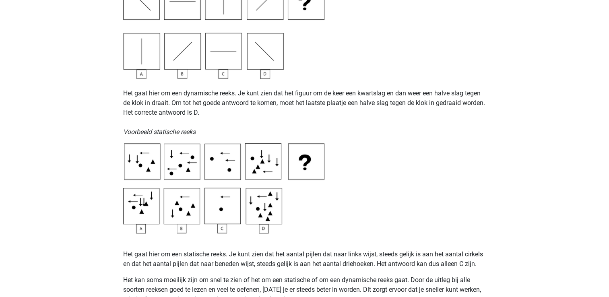
scroll to position [322, 0]
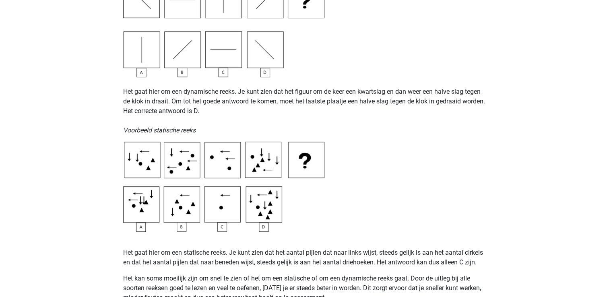
click at [248, 166] on img at bounding box center [223, 187] width 201 height 90
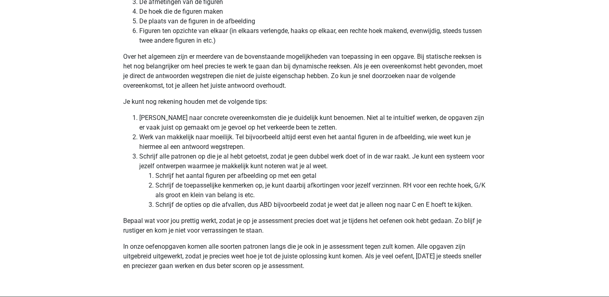
scroll to position [2350, 0]
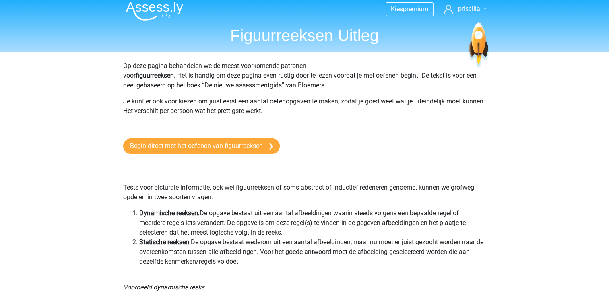
scroll to position [0, 0]
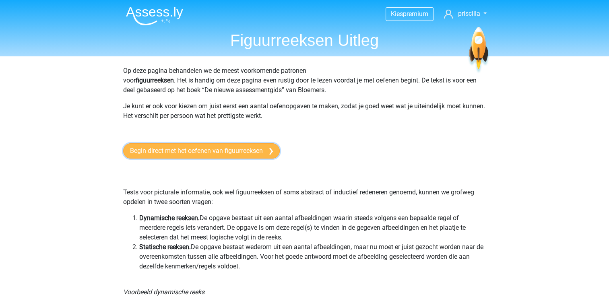
click at [195, 150] on link "Begin direct met het oefenen van figuurreeksen" at bounding box center [201, 150] width 157 height 15
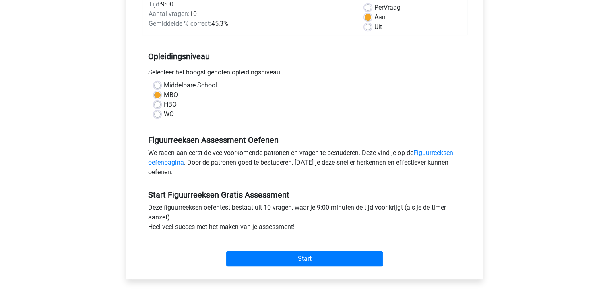
scroll to position [145, 0]
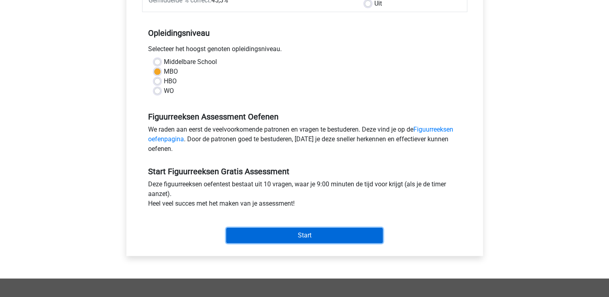
click at [295, 233] on input "Start" at bounding box center [304, 235] width 157 height 15
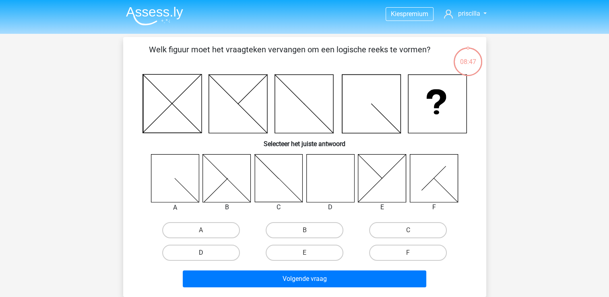
click at [208, 250] on label "D" at bounding box center [201, 253] width 78 height 16
click at [206, 253] on input "D" at bounding box center [203, 255] width 5 height 5
radio input "true"
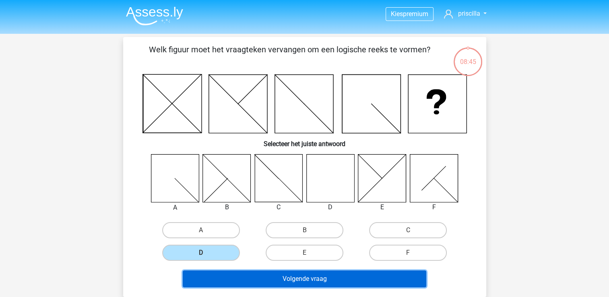
click at [301, 280] on button "Volgende vraag" at bounding box center [304, 278] width 243 height 17
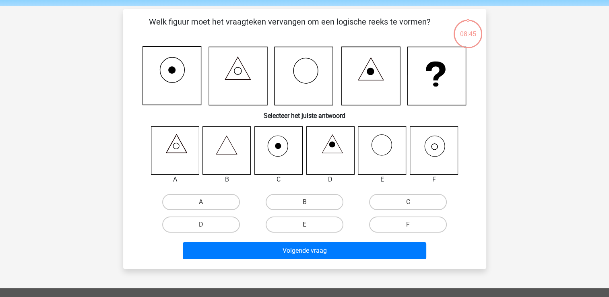
scroll to position [37, 0]
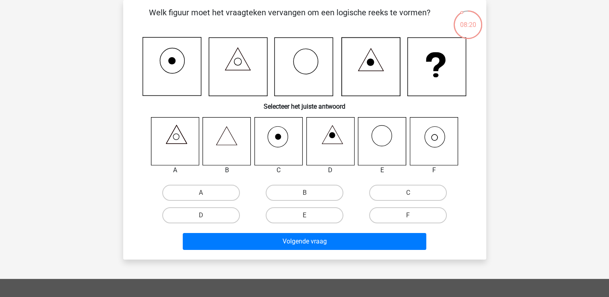
click at [436, 140] on icon at bounding box center [434, 137] width 6 height 6
click at [398, 216] on label "F" at bounding box center [408, 215] width 78 height 16
click at [408, 216] on input "F" at bounding box center [410, 217] width 5 height 5
radio input "true"
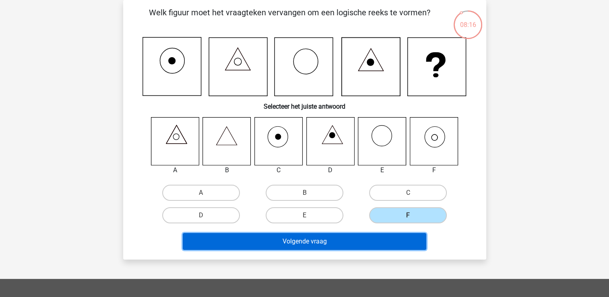
click at [385, 240] on button "Volgende vraag" at bounding box center [304, 241] width 243 height 17
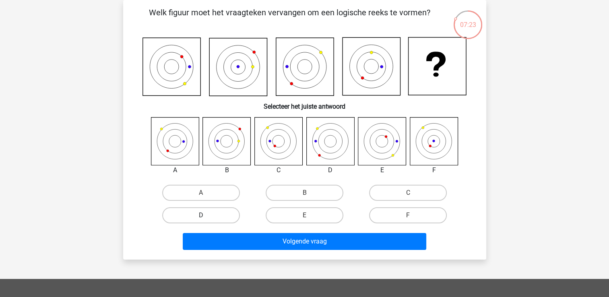
click at [217, 216] on label "D" at bounding box center [201, 215] width 78 height 16
click at [206, 216] on input "D" at bounding box center [203, 217] width 5 height 5
radio input "true"
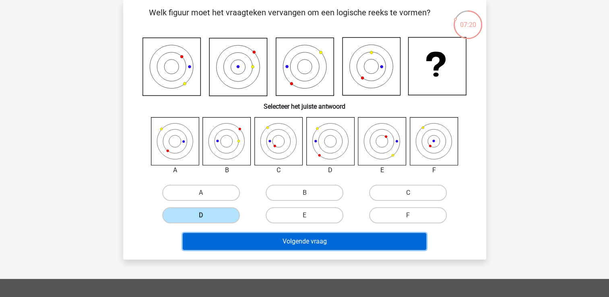
click at [304, 239] on button "Volgende vraag" at bounding box center [304, 241] width 243 height 17
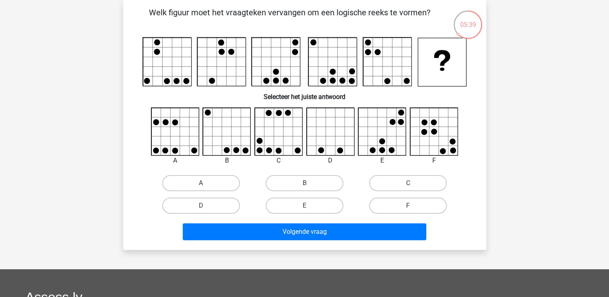
click at [286, 128] on icon at bounding box center [279, 132] width 48 height 48
click at [379, 179] on label "C" at bounding box center [408, 183] width 78 height 16
click at [408, 183] on input "C" at bounding box center [410, 185] width 5 height 5
radio input "true"
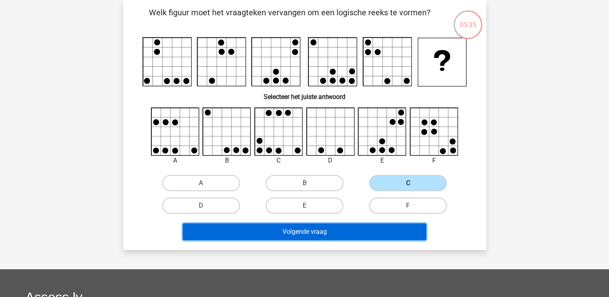
click at [357, 232] on button "Volgende vraag" at bounding box center [304, 231] width 243 height 17
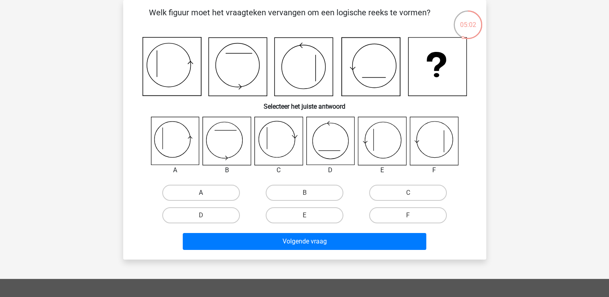
click at [204, 190] on label "A" at bounding box center [201, 193] width 78 height 16
click at [204, 193] on input "A" at bounding box center [203, 195] width 5 height 5
radio input "true"
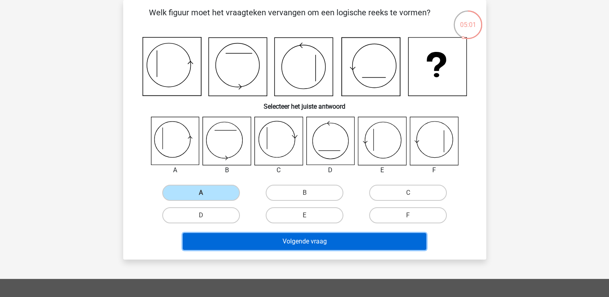
click at [265, 244] on button "Volgende vraag" at bounding box center [304, 241] width 243 height 17
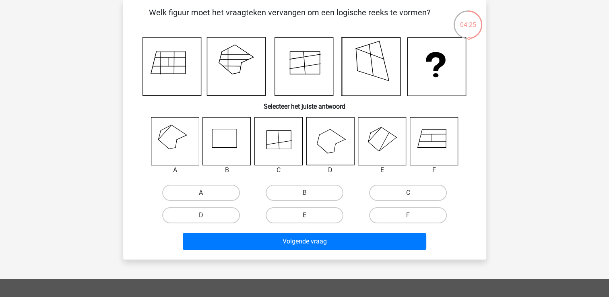
click at [211, 192] on label "A" at bounding box center [201, 193] width 78 height 16
click at [206, 193] on input "A" at bounding box center [203, 195] width 5 height 5
radio input "true"
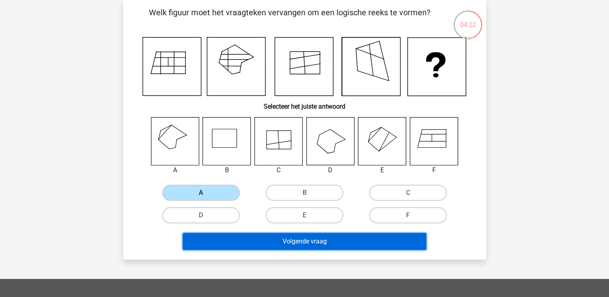
click at [257, 236] on button "Volgende vraag" at bounding box center [304, 241] width 243 height 17
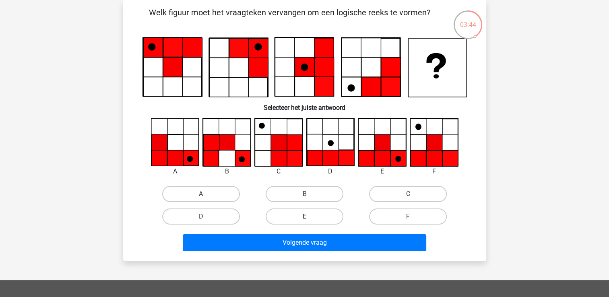
click at [314, 218] on label "E" at bounding box center [305, 216] width 78 height 16
click at [309, 218] on input "E" at bounding box center [306, 218] width 5 height 5
radio input "true"
click at [315, 219] on label "E" at bounding box center [305, 216] width 78 height 16
click at [309, 219] on input "E" at bounding box center [306, 218] width 5 height 5
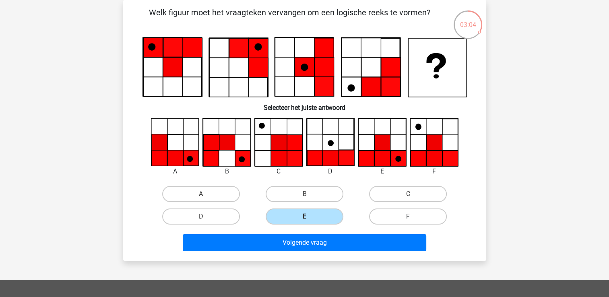
click at [386, 214] on label "F" at bounding box center [408, 216] width 78 height 16
click at [408, 216] on input "F" at bounding box center [410, 218] width 5 height 5
radio input "true"
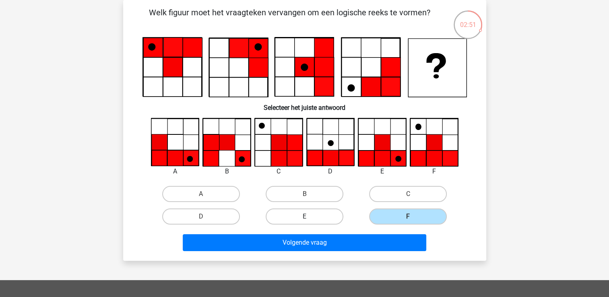
click at [326, 213] on label "E" at bounding box center [305, 216] width 78 height 16
click at [309, 216] on input "E" at bounding box center [306, 218] width 5 height 5
radio input "true"
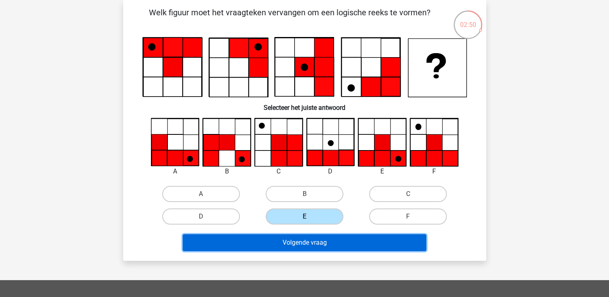
click at [321, 241] on button "Volgende vraag" at bounding box center [304, 242] width 243 height 17
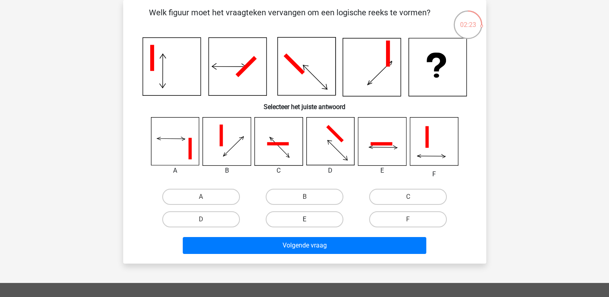
click at [299, 217] on label "E" at bounding box center [305, 219] width 78 height 16
click at [304, 219] on input "E" at bounding box center [306, 221] width 5 height 5
radio input "true"
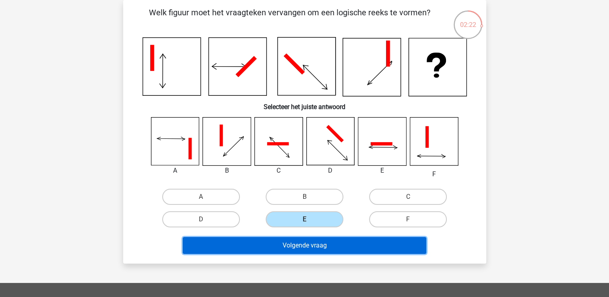
click at [301, 249] on button "Volgende vraag" at bounding box center [304, 245] width 243 height 17
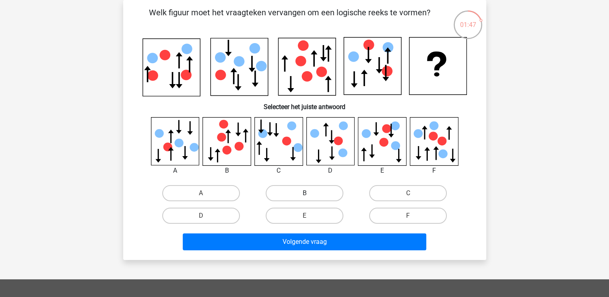
click at [301, 188] on label "B" at bounding box center [305, 193] width 78 height 16
click at [304, 193] on input "B" at bounding box center [306, 195] width 5 height 5
radio input "true"
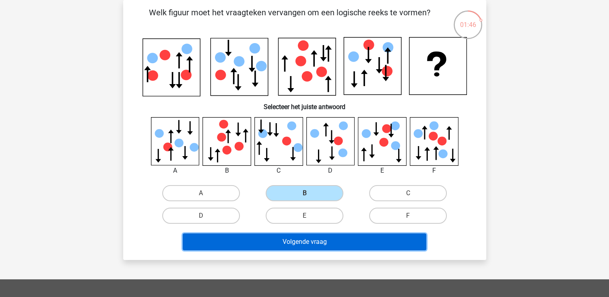
click at [309, 239] on button "Volgende vraag" at bounding box center [304, 241] width 243 height 17
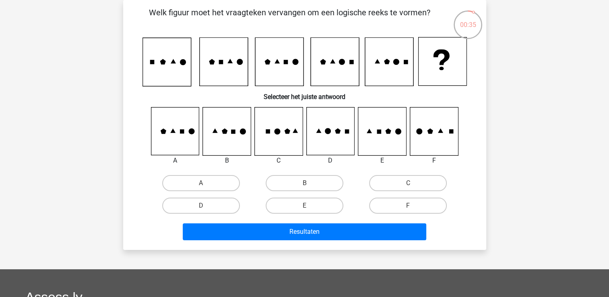
click at [283, 131] on icon at bounding box center [278, 131] width 48 height 48
click at [381, 185] on label "C" at bounding box center [408, 183] width 78 height 16
click at [408, 185] on input "C" at bounding box center [410, 185] width 5 height 5
radio input "true"
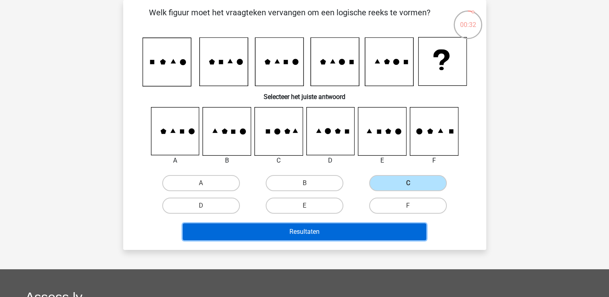
click at [335, 231] on button "Resultaten" at bounding box center [304, 231] width 243 height 17
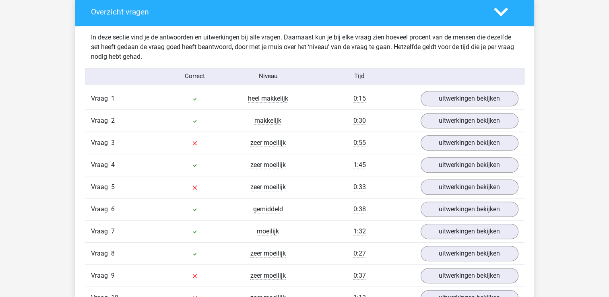
scroll to position [612, 0]
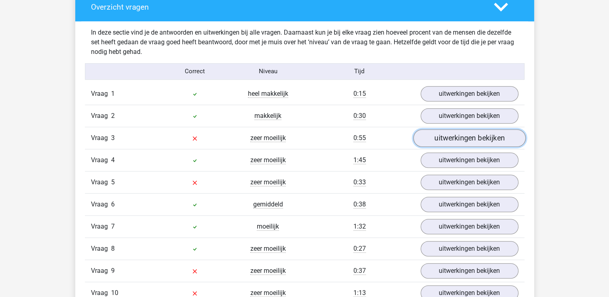
click at [458, 139] on link "uitwerkingen bekijken" at bounding box center [469, 138] width 112 height 18
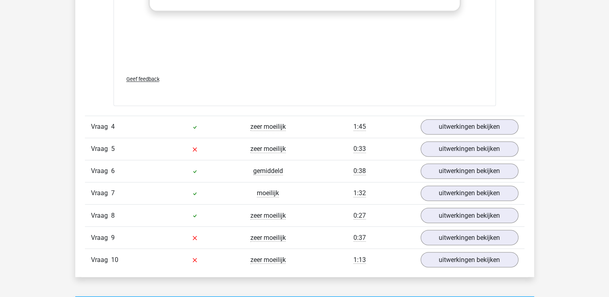
scroll to position [1336, 0]
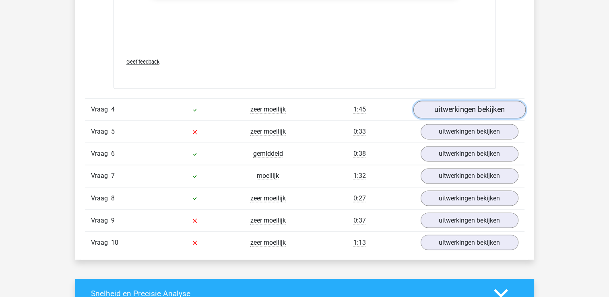
click at [451, 115] on link "uitwerkingen bekijken" at bounding box center [469, 110] width 112 height 18
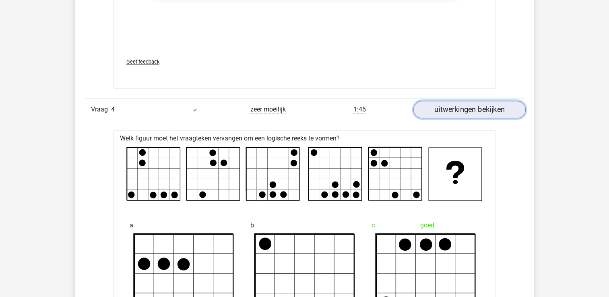
click at [449, 113] on link "uitwerkingen bekijken" at bounding box center [469, 110] width 112 height 18
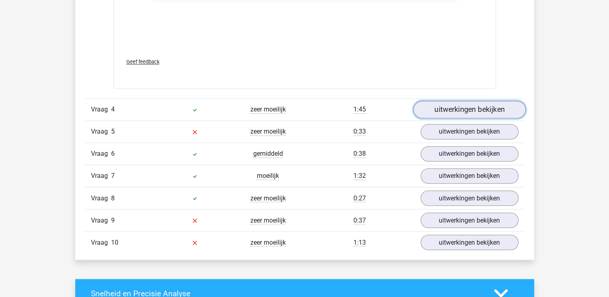
click at [449, 113] on link "uitwerkingen bekijken" at bounding box center [469, 110] width 112 height 18
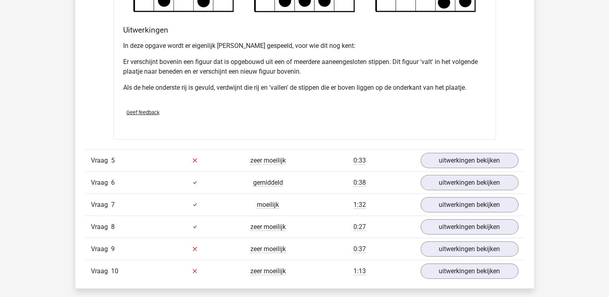
scroll to position [1803, 0]
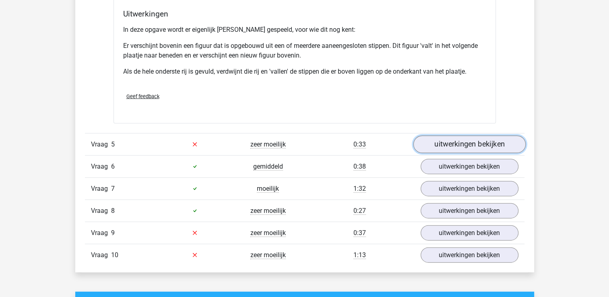
click at [478, 138] on link "uitwerkingen bekijken" at bounding box center [469, 145] width 112 height 18
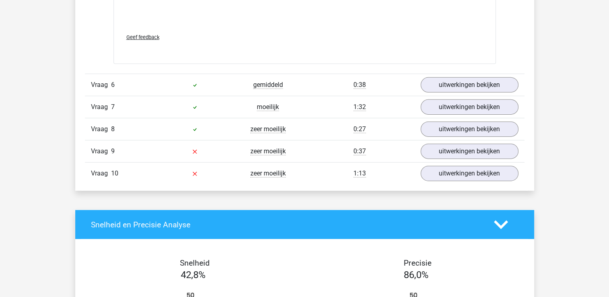
scroll to position [2559, 0]
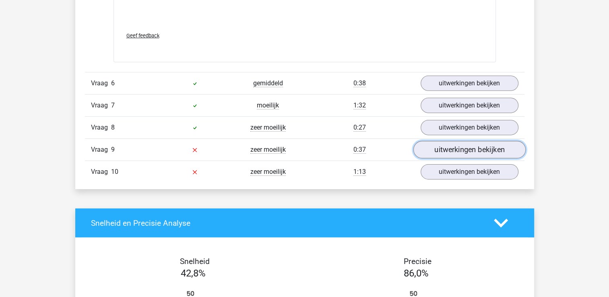
click at [468, 154] on link "uitwerkingen bekijken" at bounding box center [469, 150] width 112 height 18
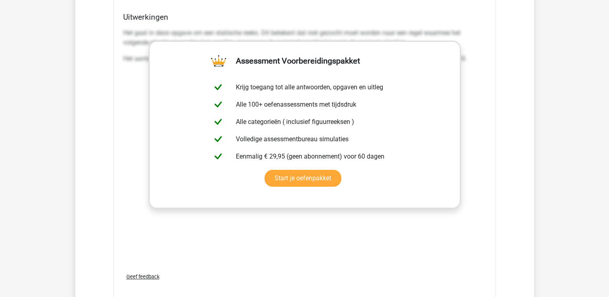
scroll to position [3139, 0]
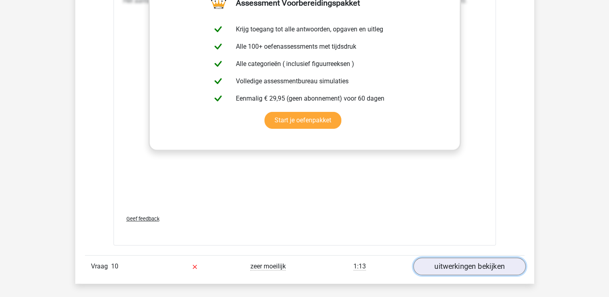
click at [451, 261] on link "uitwerkingen bekijken" at bounding box center [469, 267] width 112 height 18
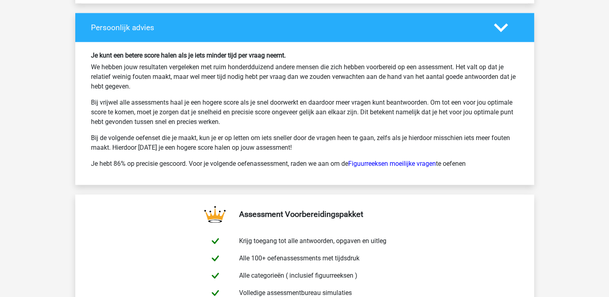
scroll to position [4378, 0]
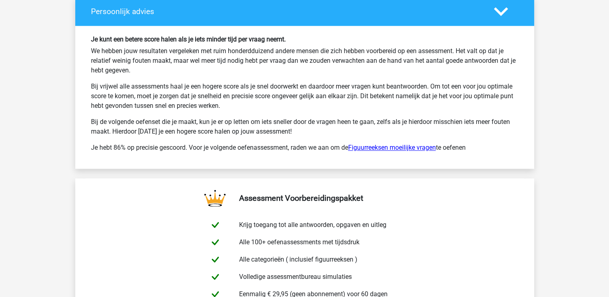
click at [410, 144] on link "Figuurreeksen moeilijke vragen" at bounding box center [392, 148] width 88 height 8
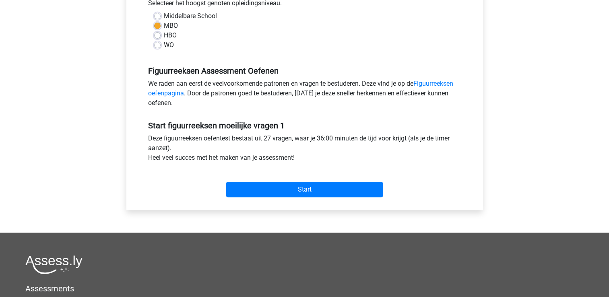
scroll to position [193, 0]
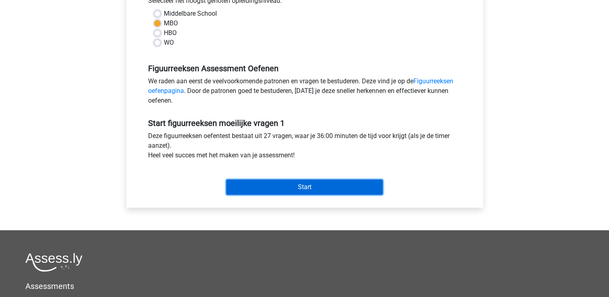
click at [311, 185] on input "Start" at bounding box center [304, 186] width 157 height 15
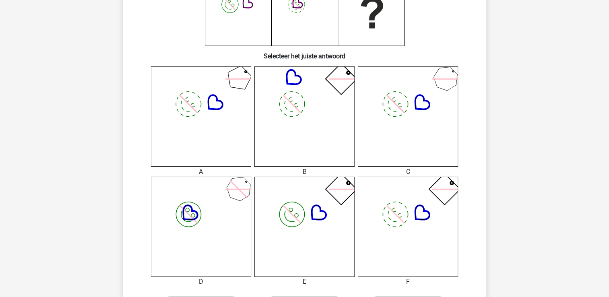
scroll to position [209, 0]
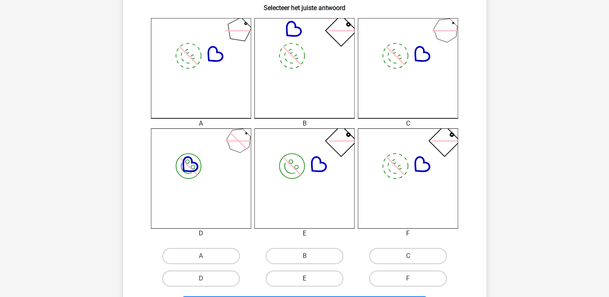
click at [325, 274] on label "E" at bounding box center [305, 278] width 78 height 16
click at [309, 278] on input "E" at bounding box center [306, 280] width 5 height 5
radio input "true"
click at [408, 278] on input "F" at bounding box center [410, 280] width 5 height 5
radio input "true"
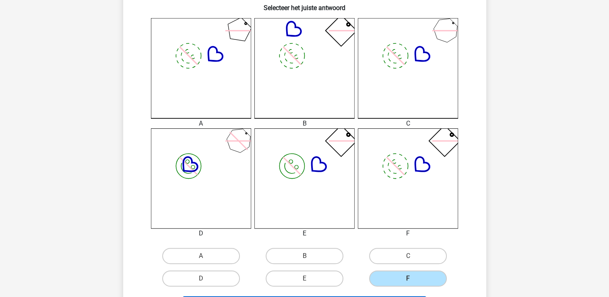
click at [201, 256] on input "A" at bounding box center [203, 258] width 5 height 5
radio input "true"
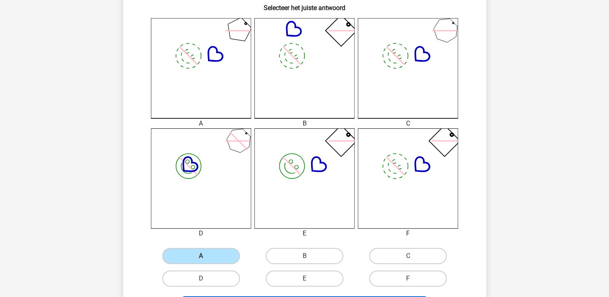
click at [304, 256] on input "B" at bounding box center [306, 258] width 5 height 5
radio input "true"
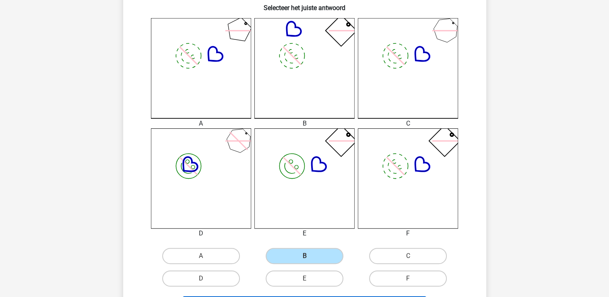
click at [408, 256] on input "C" at bounding box center [410, 258] width 5 height 5
radio input "true"
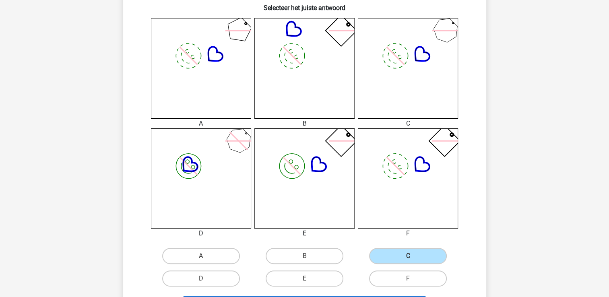
click at [201, 278] on input "D" at bounding box center [203, 280] width 5 height 5
radio input "true"
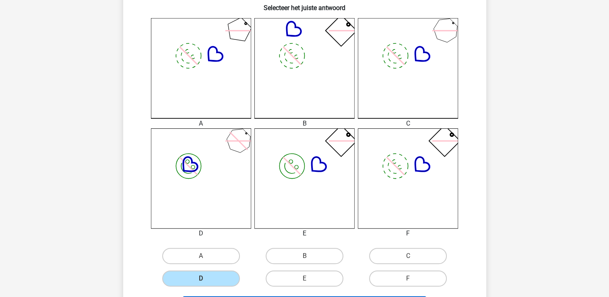
click at [304, 278] on input "E" at bounding box center [306, 280] width 5 height 5
radio input "true"
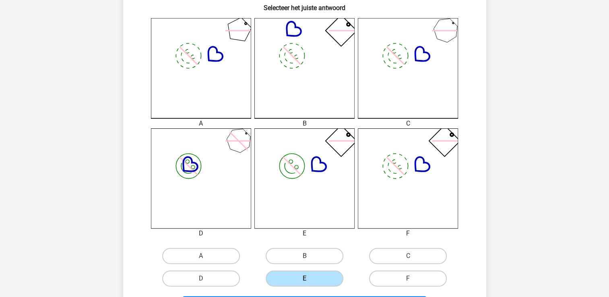
click at [531, 275] on div "Kies premium priscilla [EMAIL_ADDRESS][DOMAIN_NAME]" at bounding box center [304, 173] width 609 height 764
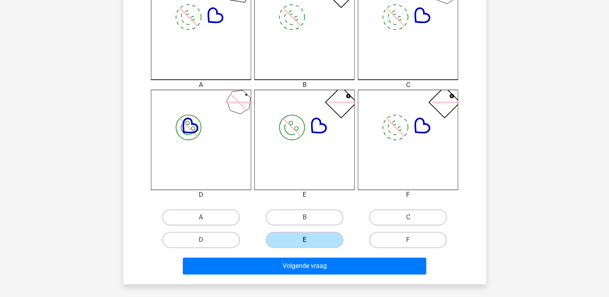
scroll to position [258, 0]
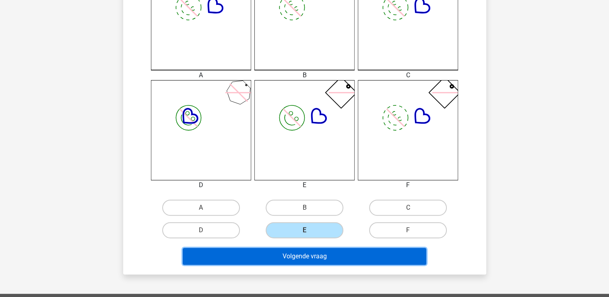
click at [379, 260] on button "Volgende vraag" at bounding box center [304, 256] width 243 height 17
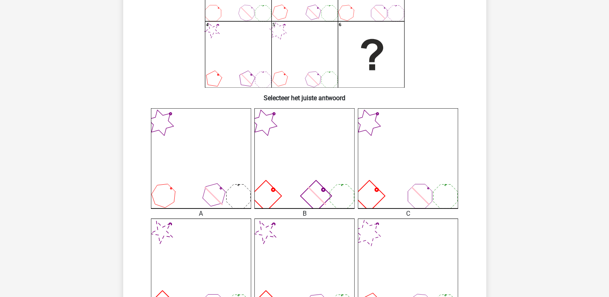
scroll to position [37, 0]
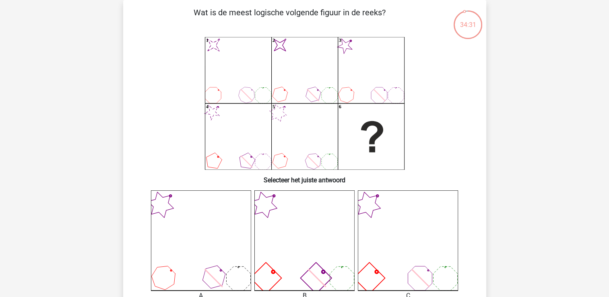
drag, startPoint x: 379, startPoint y: 260, endPoint x: 387, endPoint y: 269, distance: 11.4
click at [387, 269] on div "A B C" at bounding box center [304, 300] width 311 height 220
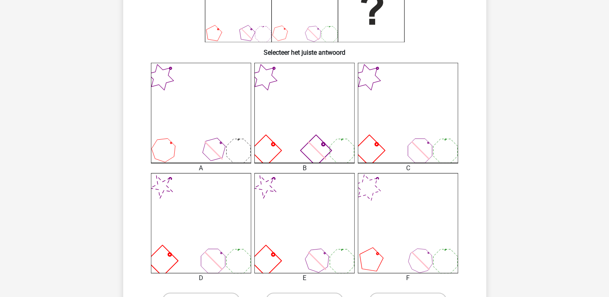
scroll to position [166, 0]
click at [288, 243] on icon at bounding box center [304, 222] width 100 height 100
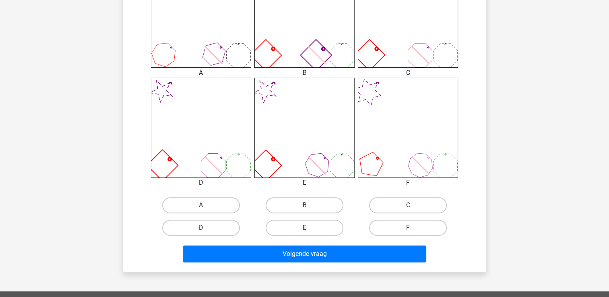
scroll to position [278, 0]
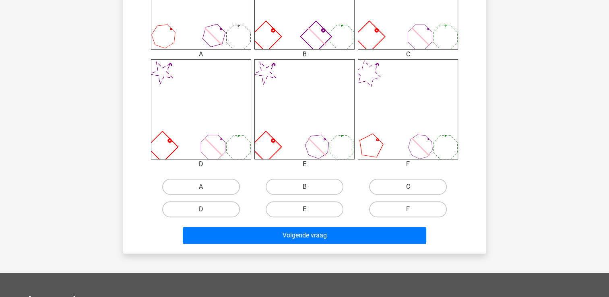
click at [298, 207] on label "E" at bounding box center [305, 209] width 78 height 16
click at [304, 209] on input "E" at bounding box center [306, 211] width 5 height 5
radio input "true"
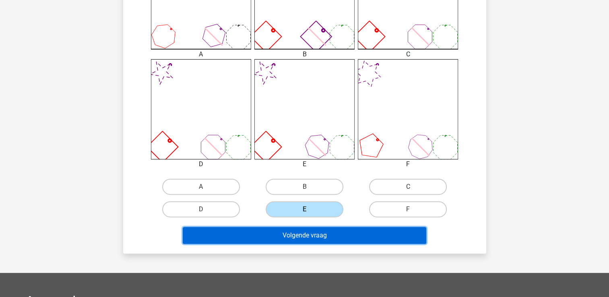
click at [301, 228] on button "Volgende vraag" at bounding box center [304, 235] width 243 height 17
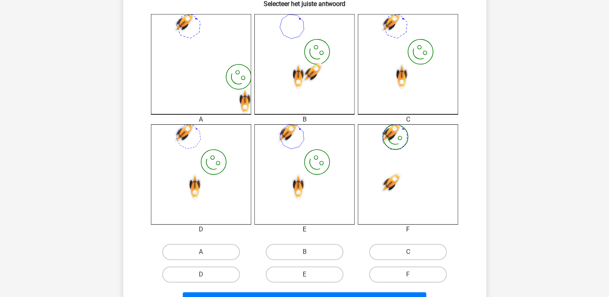
scroll to position [214, 0]
